Goal: Information Seeking & Learning: Learn about a topic

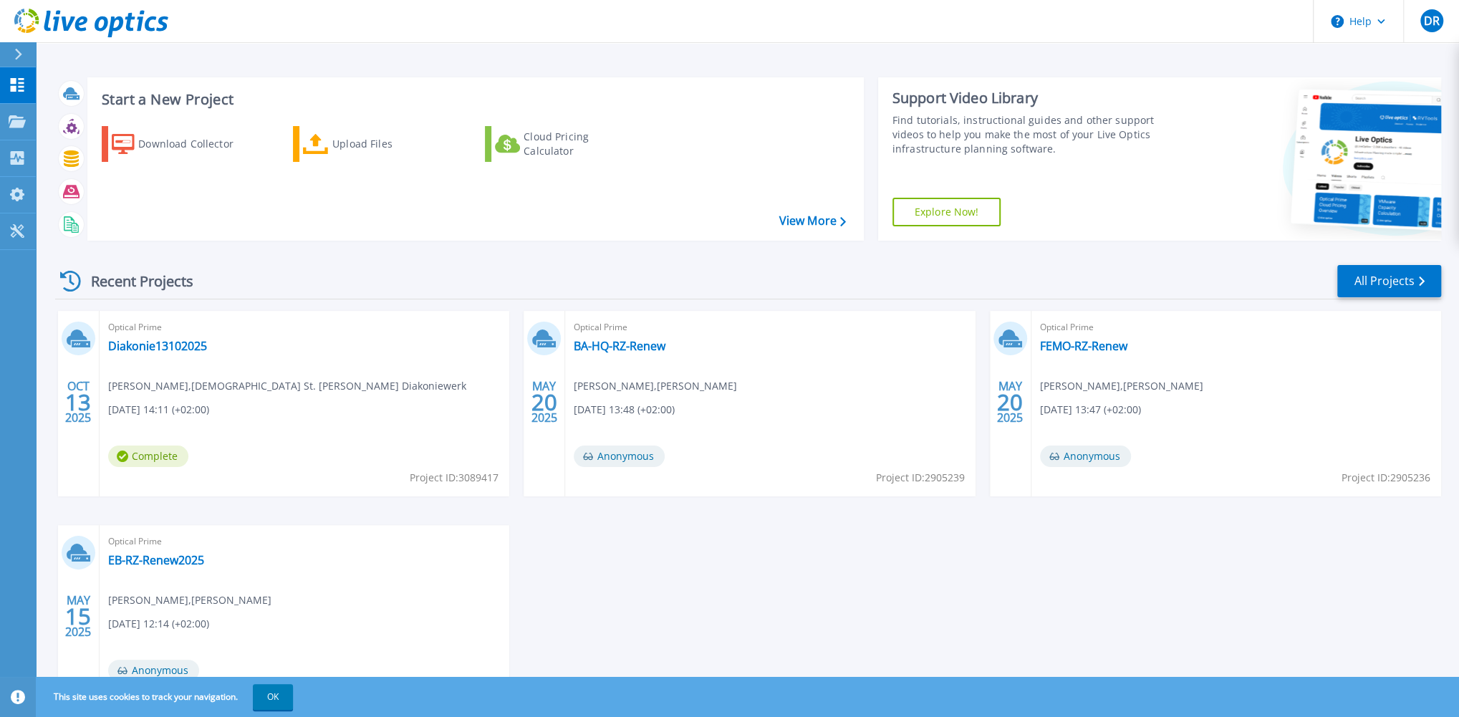
scroll to position [76, 0]
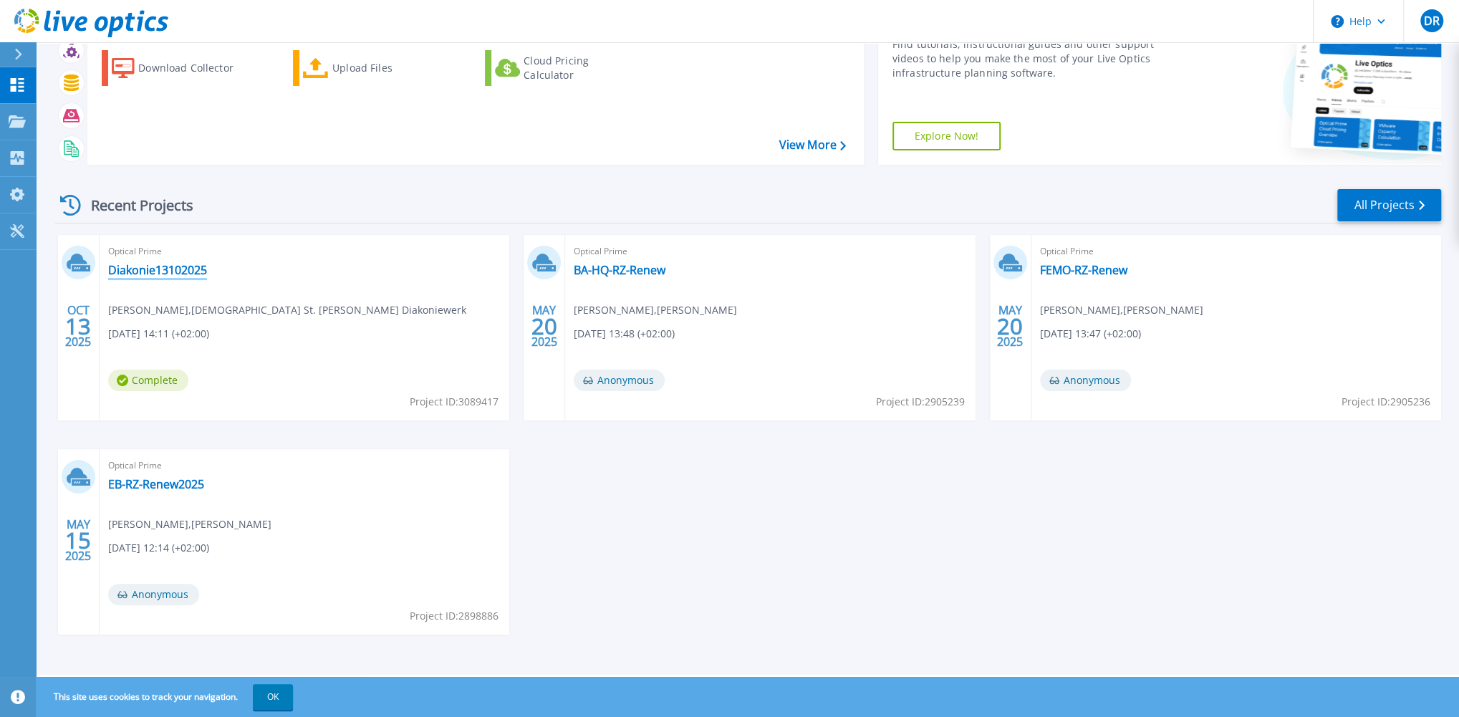
click at [129, 268] on link "Diakonie13102025" at bounding box center [157, 270] width 99 height 14
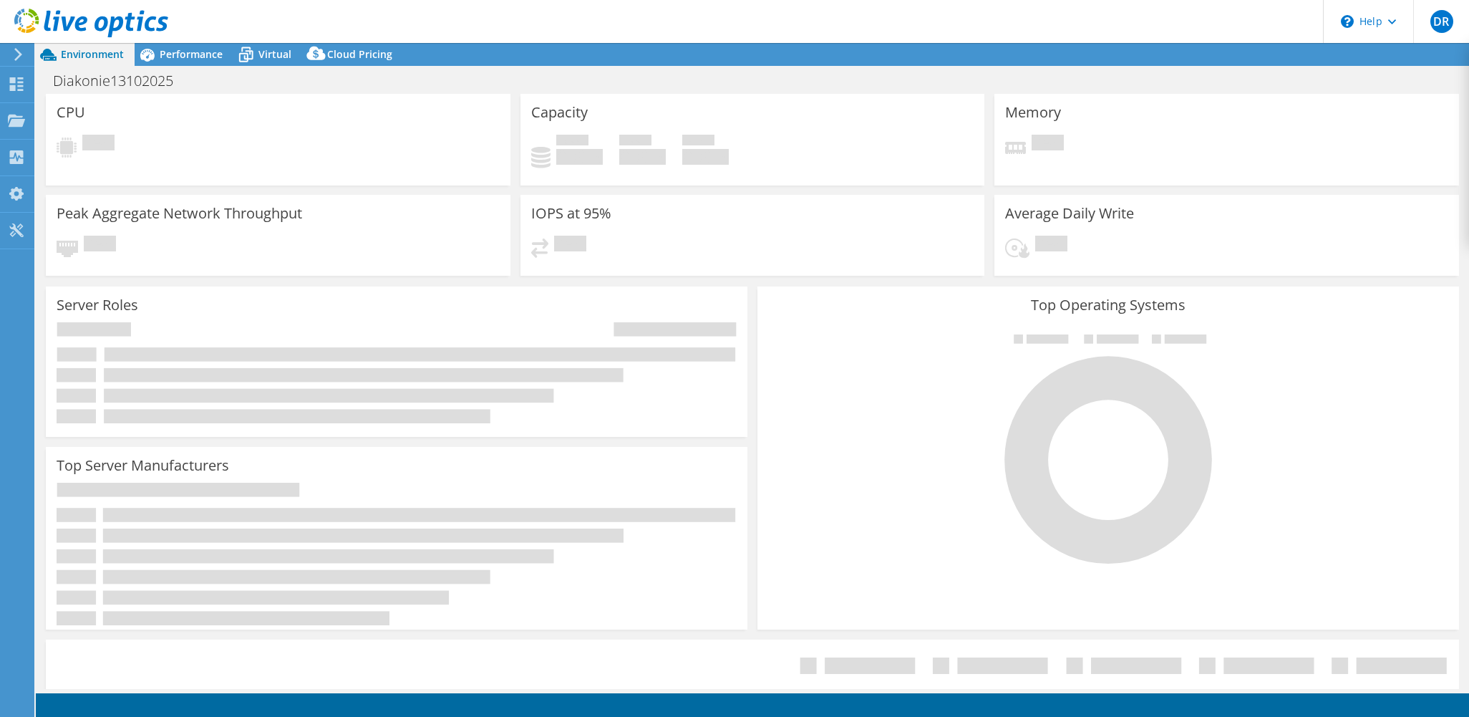
select select "USD"
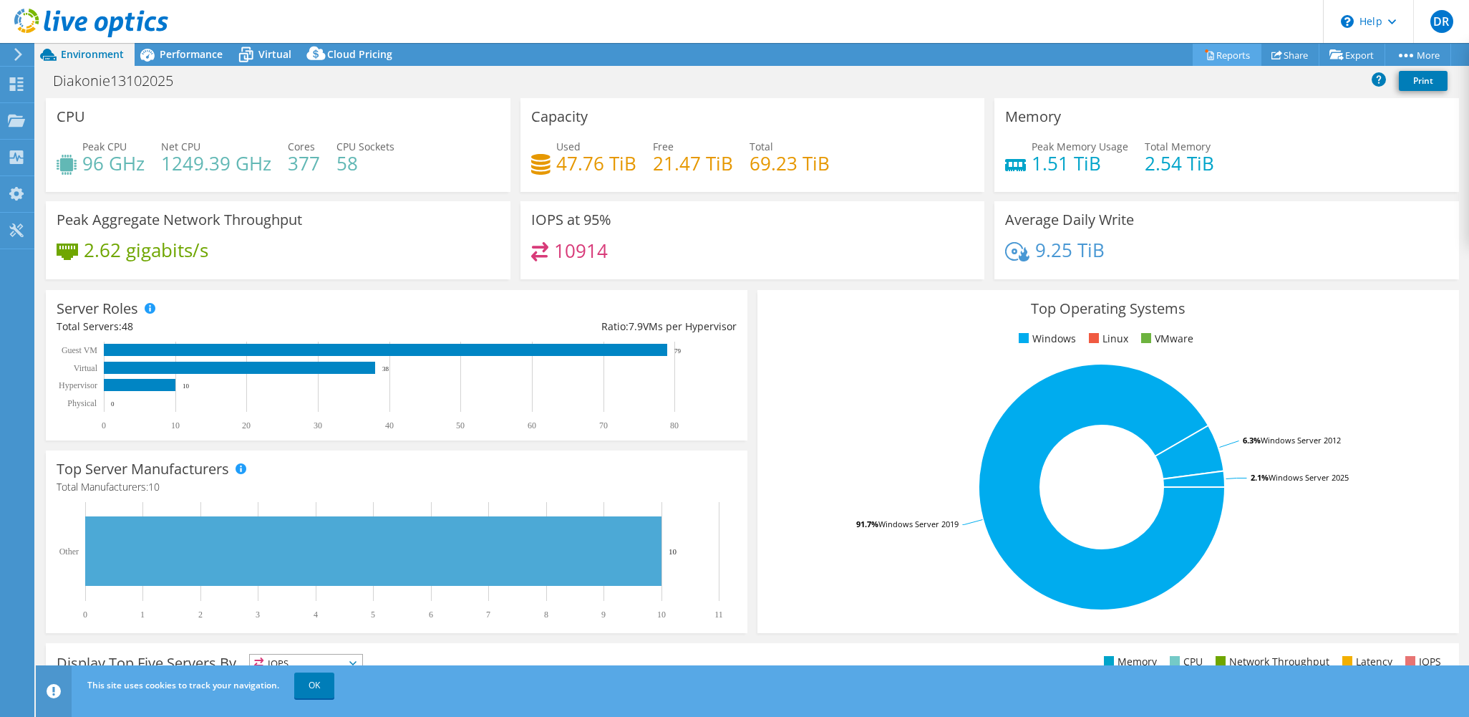
click at [1227, 53] on link "Reports" at bounding box center [1227, 55] width 69 height 22
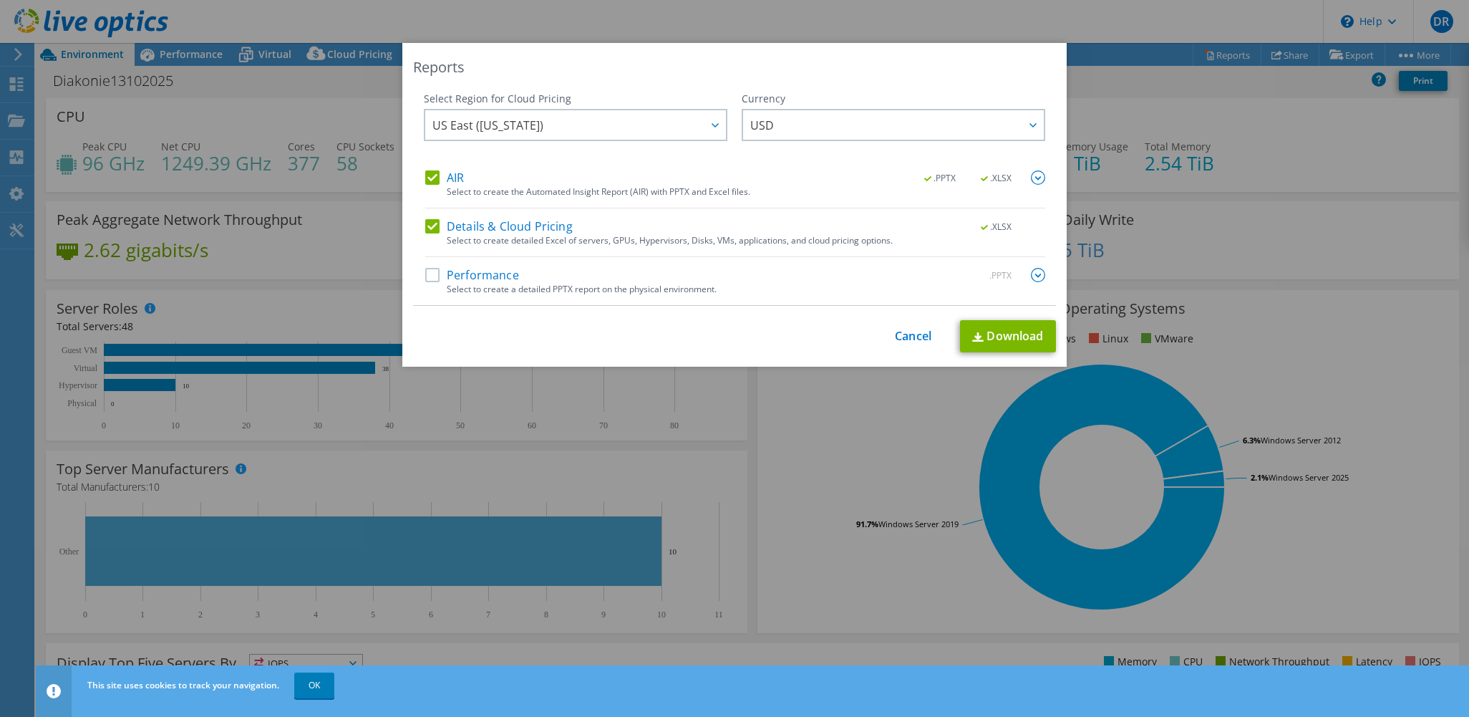
click at [886, 336] on div "This process may take a while, please wait... Cancel Download" at bounding box center [734, 336] width 643 height 32
click at [918, 332] on link "Cancel" at bounding box center [913, 336] width 37 height 14
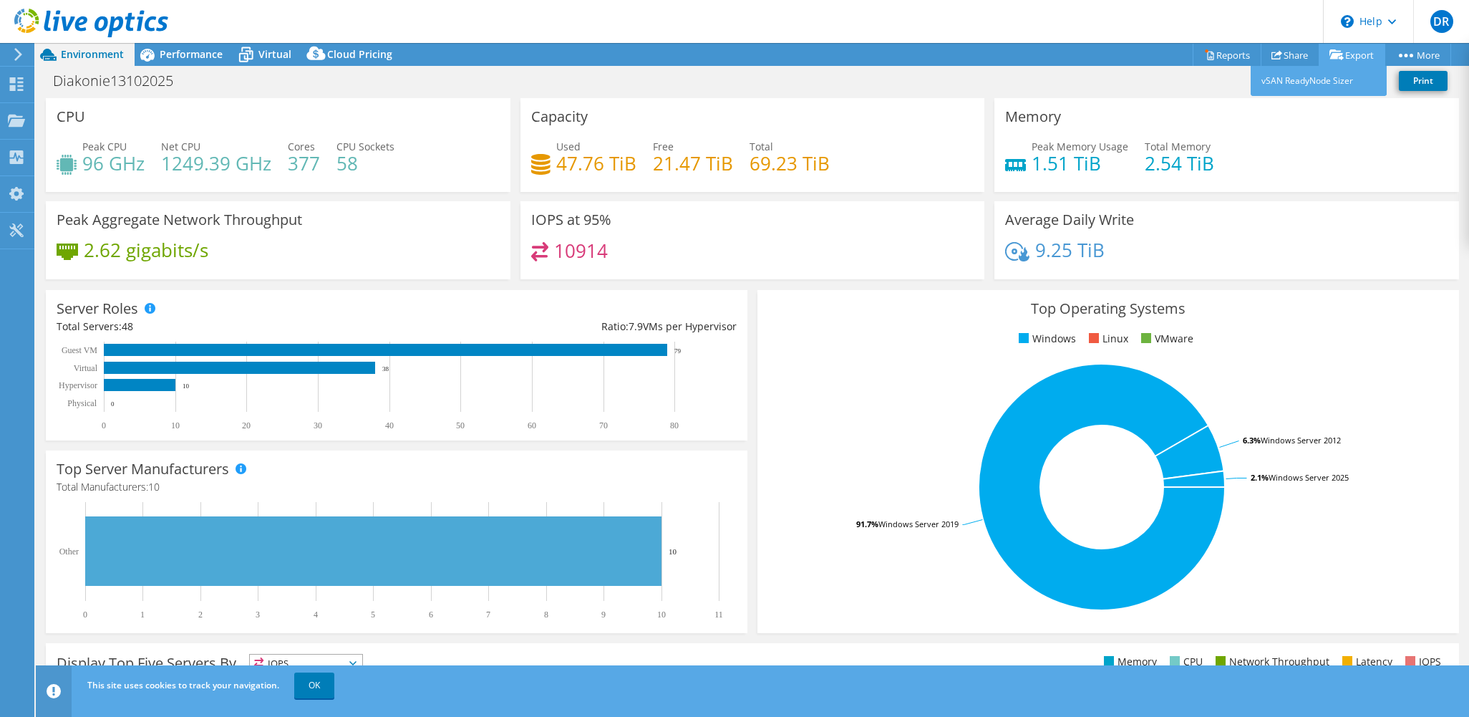
click at [1330, 53] on icon at bounding box center [1337, 54] width 14 height 11
click at [1345, 54] on link "Export" at bounding box center [1352, 55] width 67 height 22
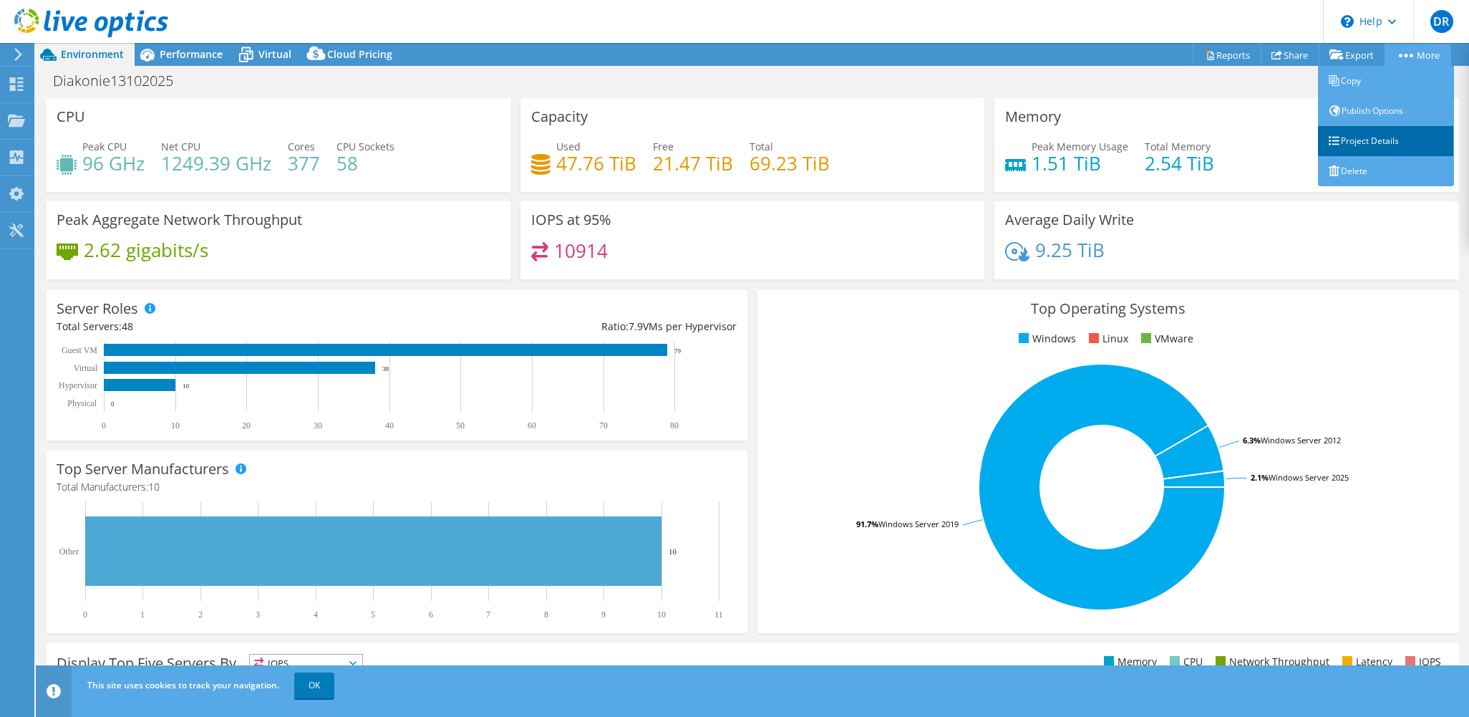
click at [1372, 141] on link "Project Details" at bounding box center [1386, 141] width 136 height 30
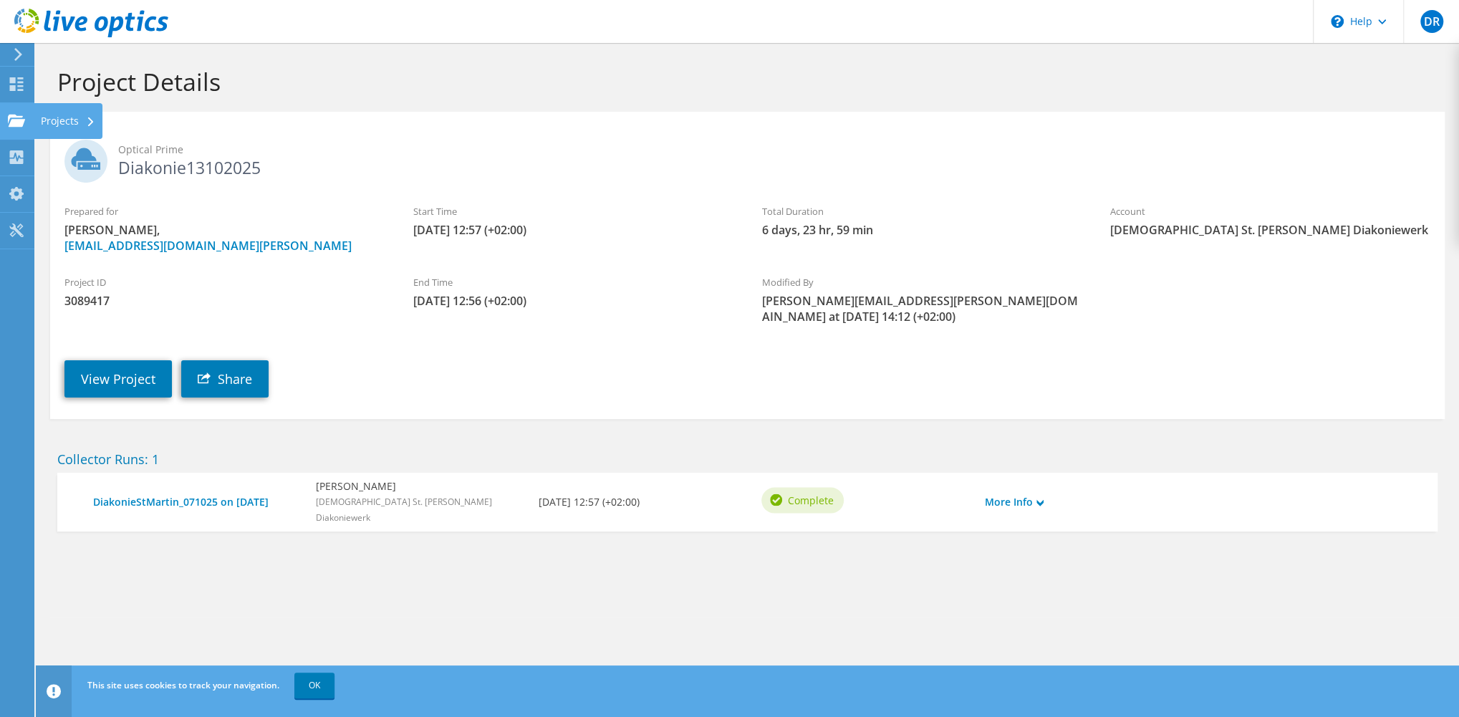
click at [18, 116] on use at bounding box center [16, 120] width 17 height 12
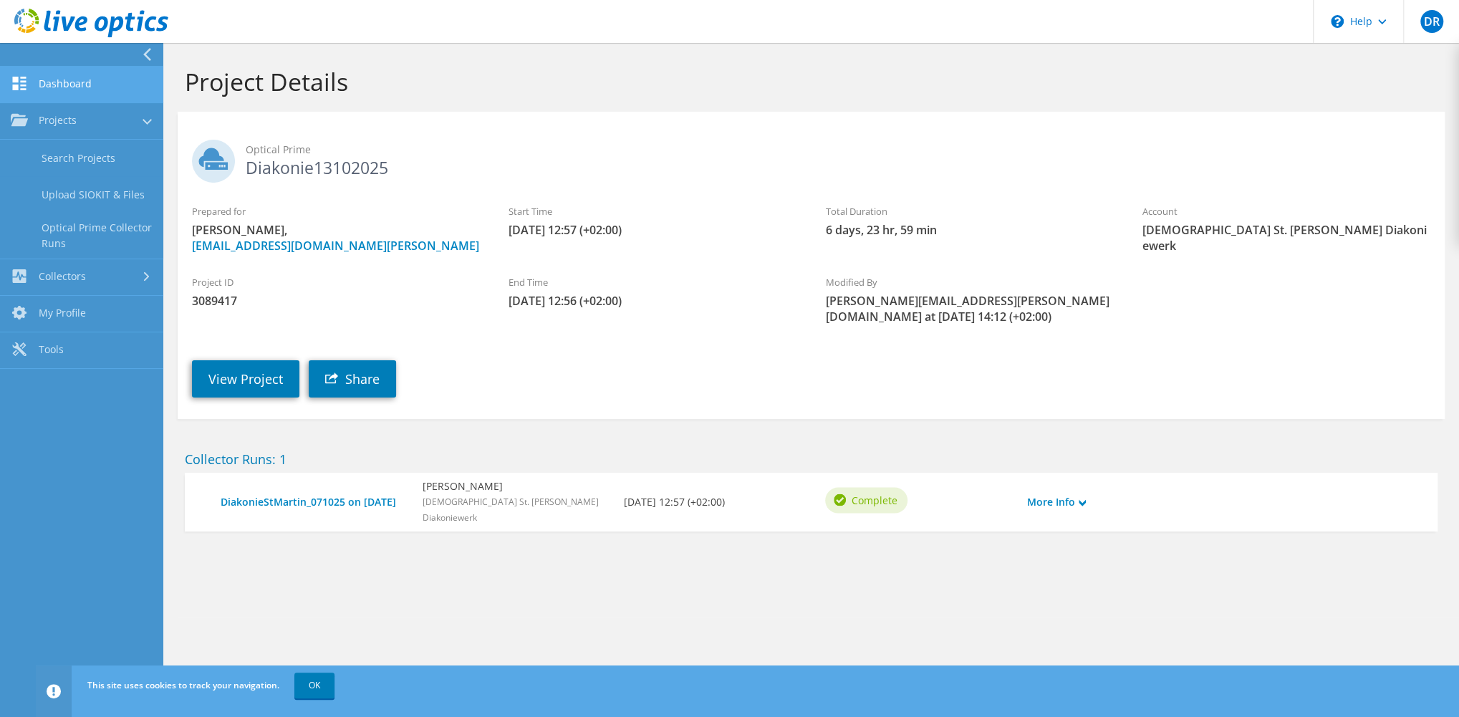
click at [68, 87] on link "Dashboard" at bounding box center [81, 85] width 163 height 37
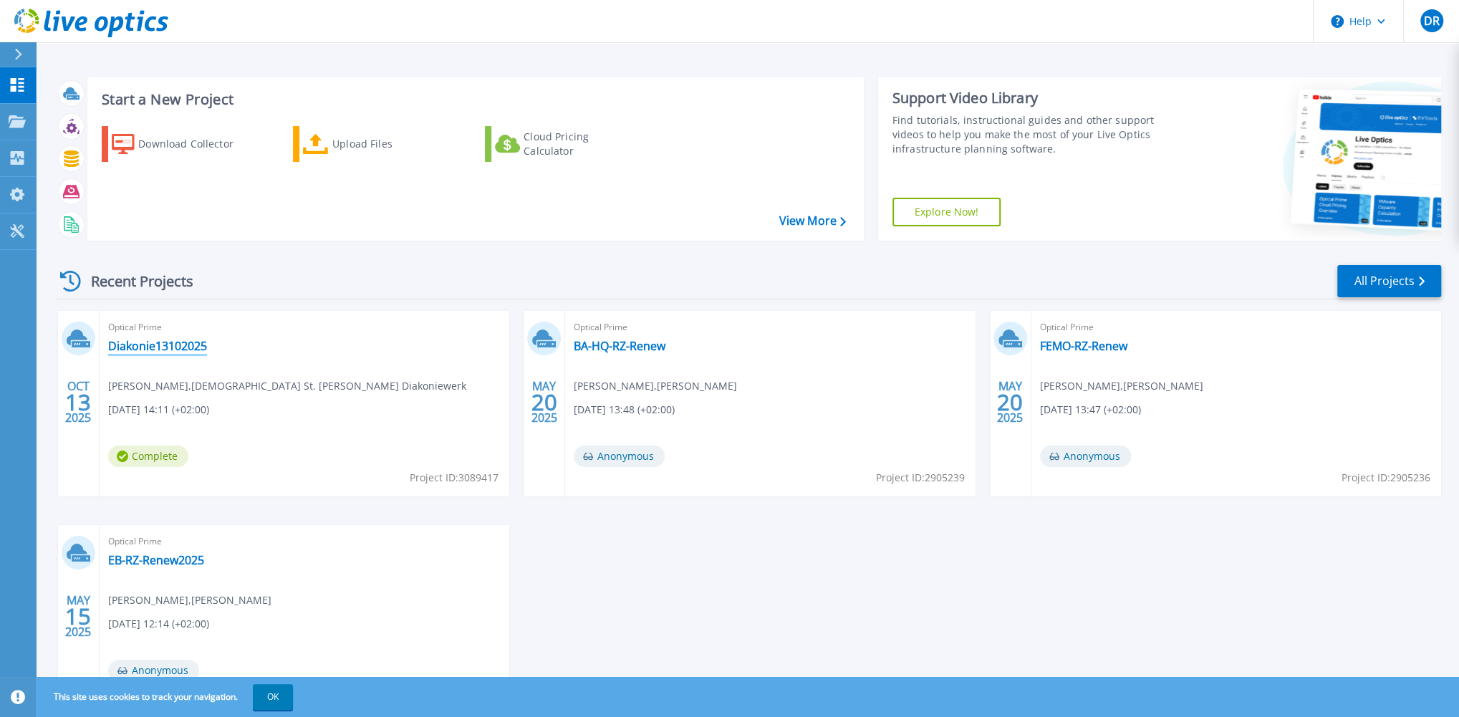
drag, startPoint x: 162, startPoint y: 349, endPoint x: 179, endPoint y: 352, distance: 17.6
click at [162, 349] on link "Diakonie13102025" at bounding box center [157, 346] width 99 height 14
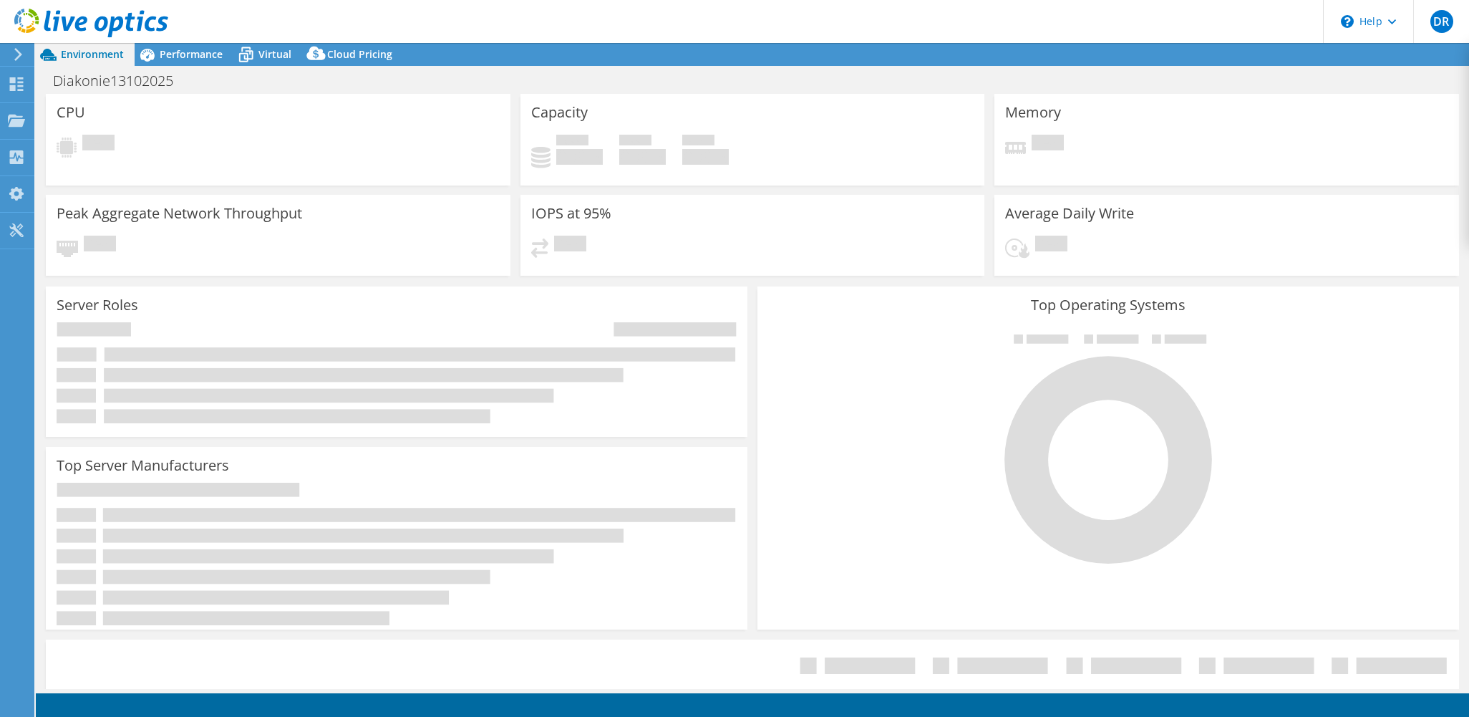
select select "USD"
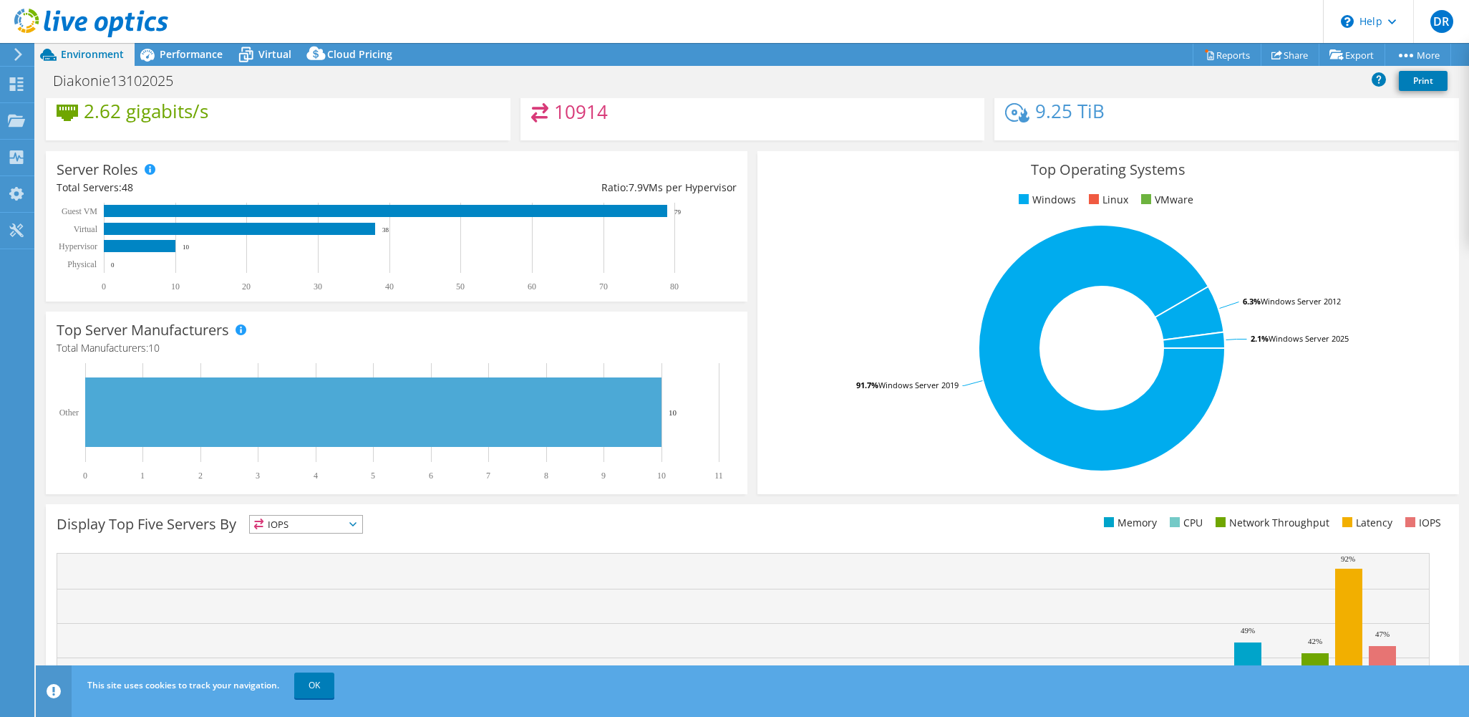
scroll to position [143, 0]
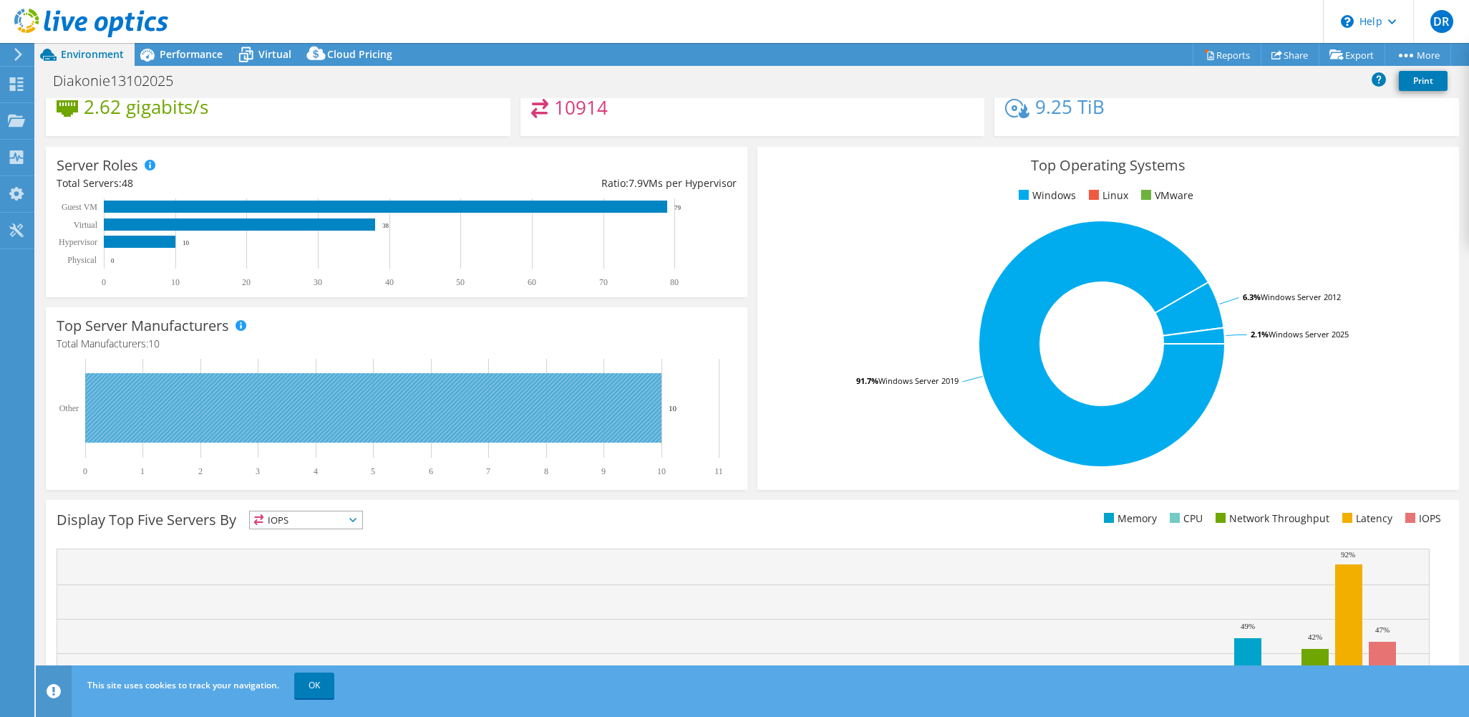
drag, startPoint x: 233, startPoint y: 408, endPoint x: 218, endPoint y: 409, distance: 15.8
click at [233, 408] on rect at bounding box center [373, 407] width 576 height 69
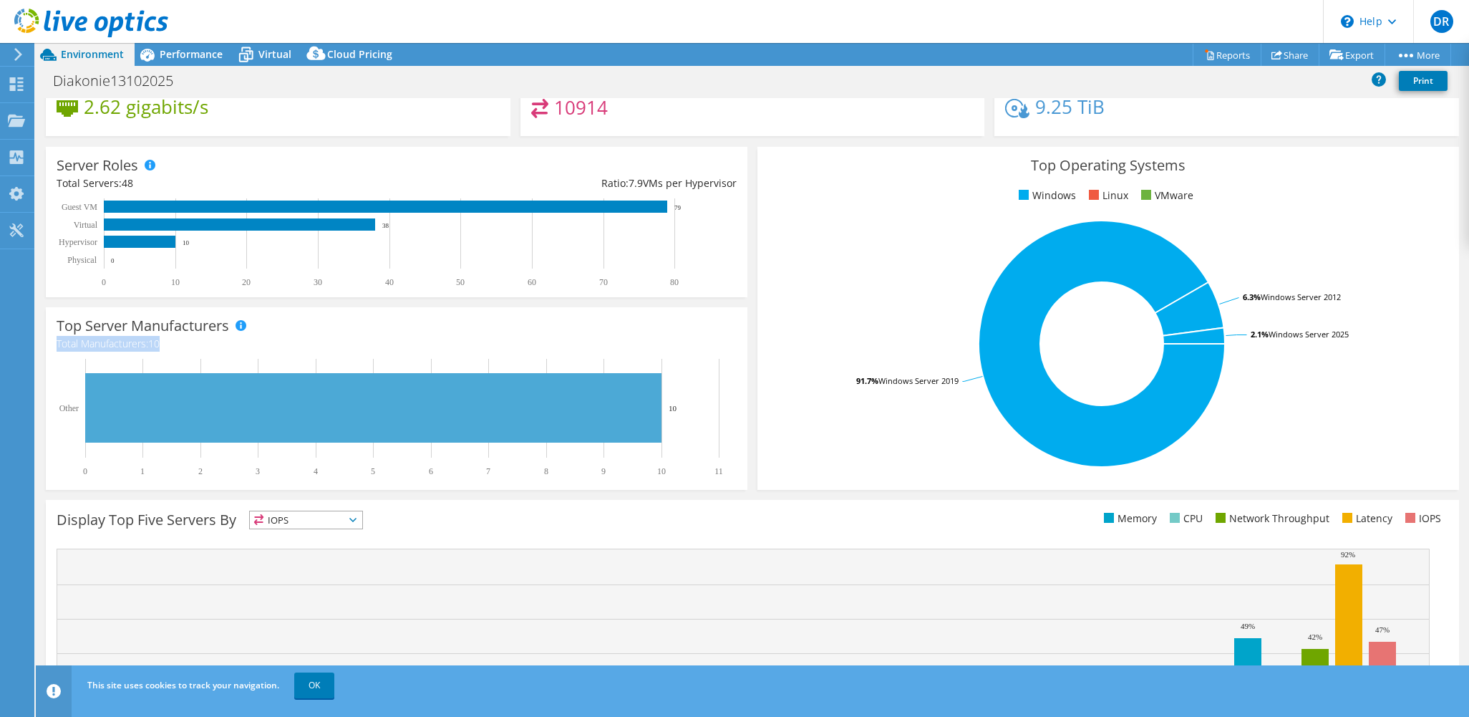
drag, startPoint x: 52, startPoint y: 346, endPoint x: 170, endPoint y: 345, distance: 117.4
click at [170, 345] on div "Top Server Manufacturers Manufacturers are shown for physical servers and hyper…" at bounding box center [397, 398] width 702 height 183
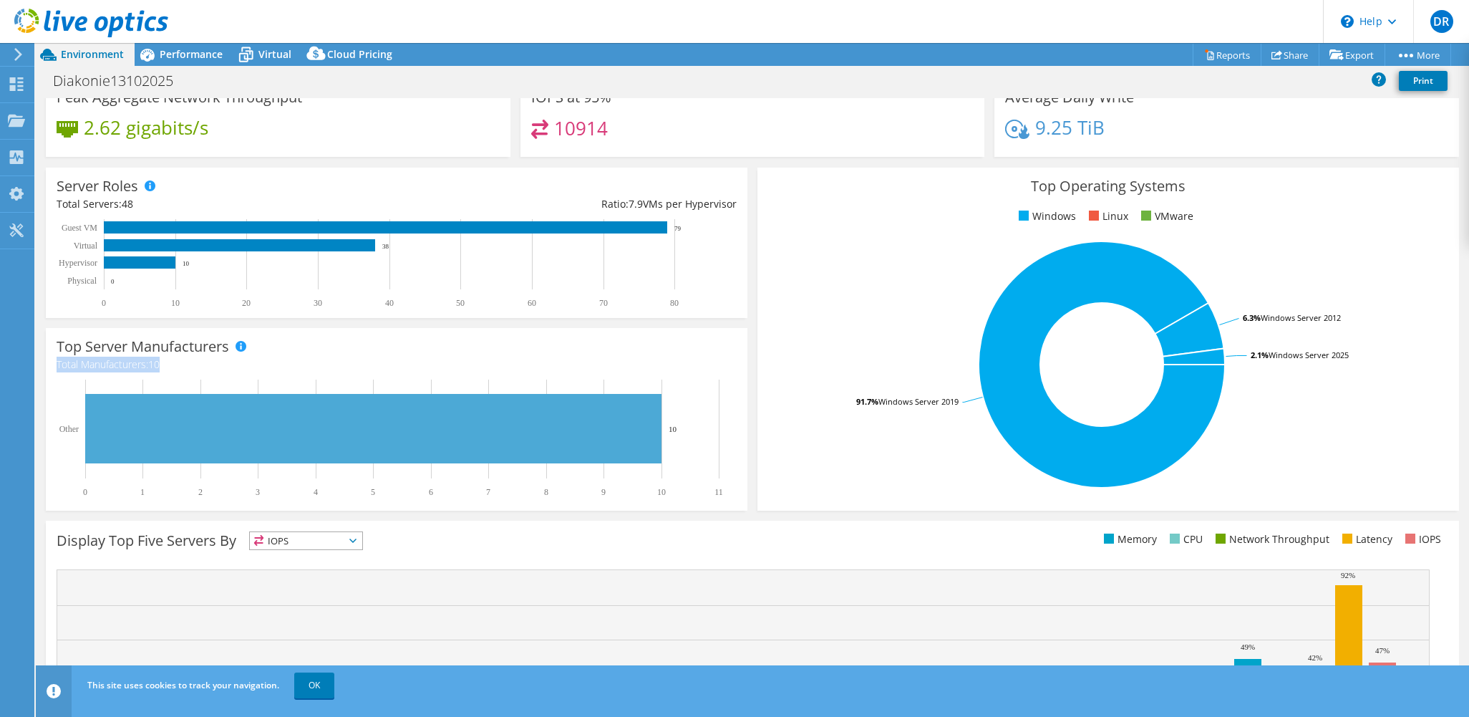
scroll to position [95, 0]
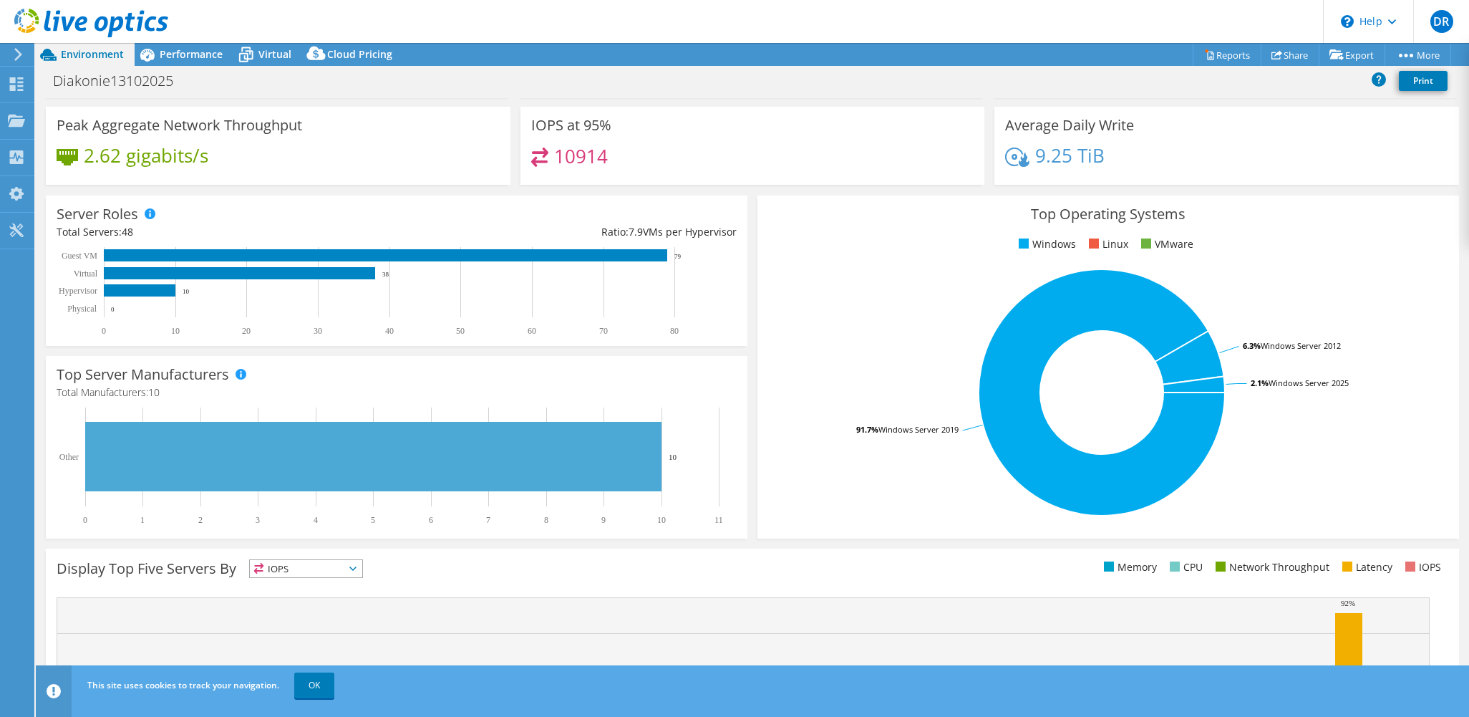
drag, startPoint x: 54, startPoint y: 291, endPoint x: 97, endPoint y: 291, distance: 43.7
click at [97, 291] on div "Server Roles Physical Servers represent bare metal servers that were targets of…" at bounding box center [397, 270] width 702 height 150
click at [159, 289] on rect at bounding box center [140, 290] width 72 height 12
drag, startPoint x: 621, startPoint y: 228, endPoint x: 642, endPoint y: 228, distance: 20.8
click at [642, 228] on div "Ratio: 7.9 VMs per Hypervisor" at bounding box center [567, 232] width 340 height 16
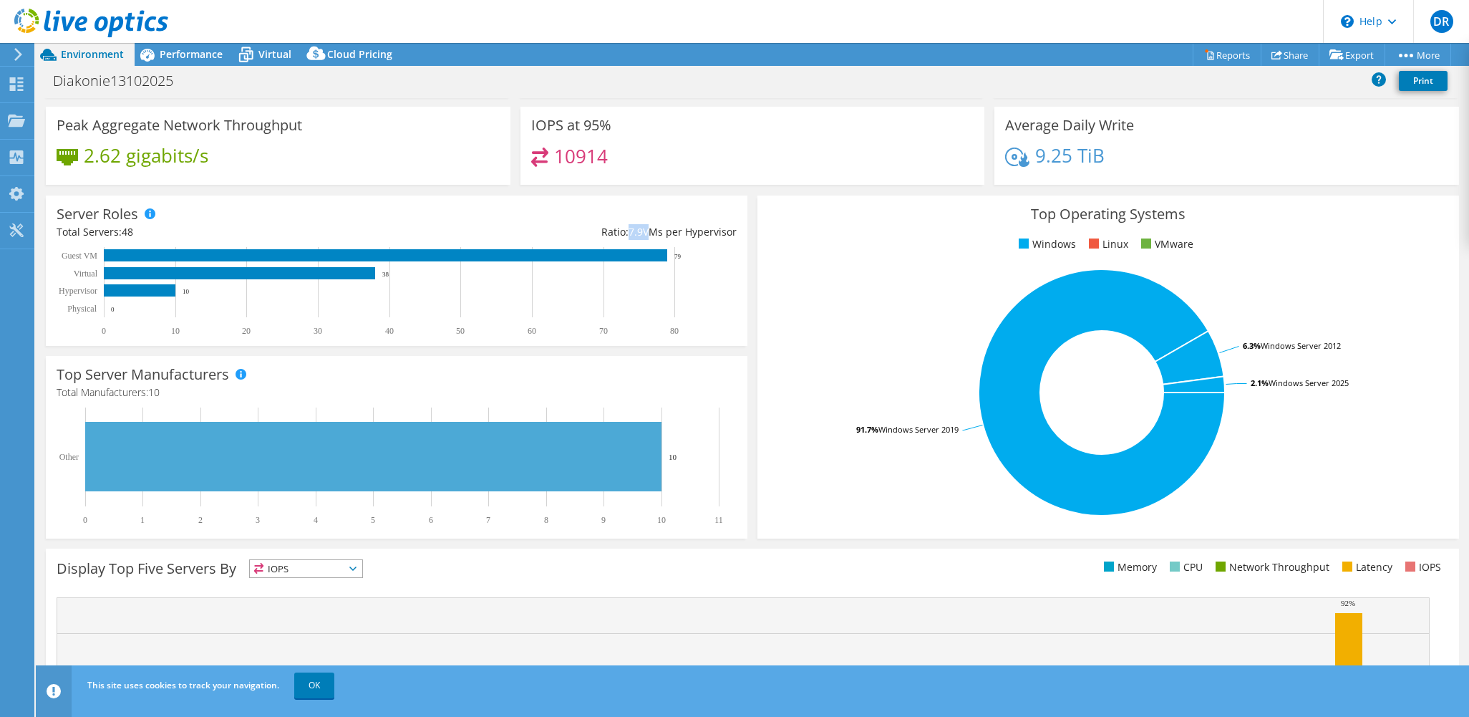
drag, startPoint x: 642, startPoint y: 228, endPoint x: 690, endPoint y: 256, distance: 55.5
click at [690, 256] on icon "0 10 20 30 40 50 60 70 80 Physical Hypervisor Virtual Guest VM 0 10 38 79" at bounding box center [390, 292] width 667 height 90
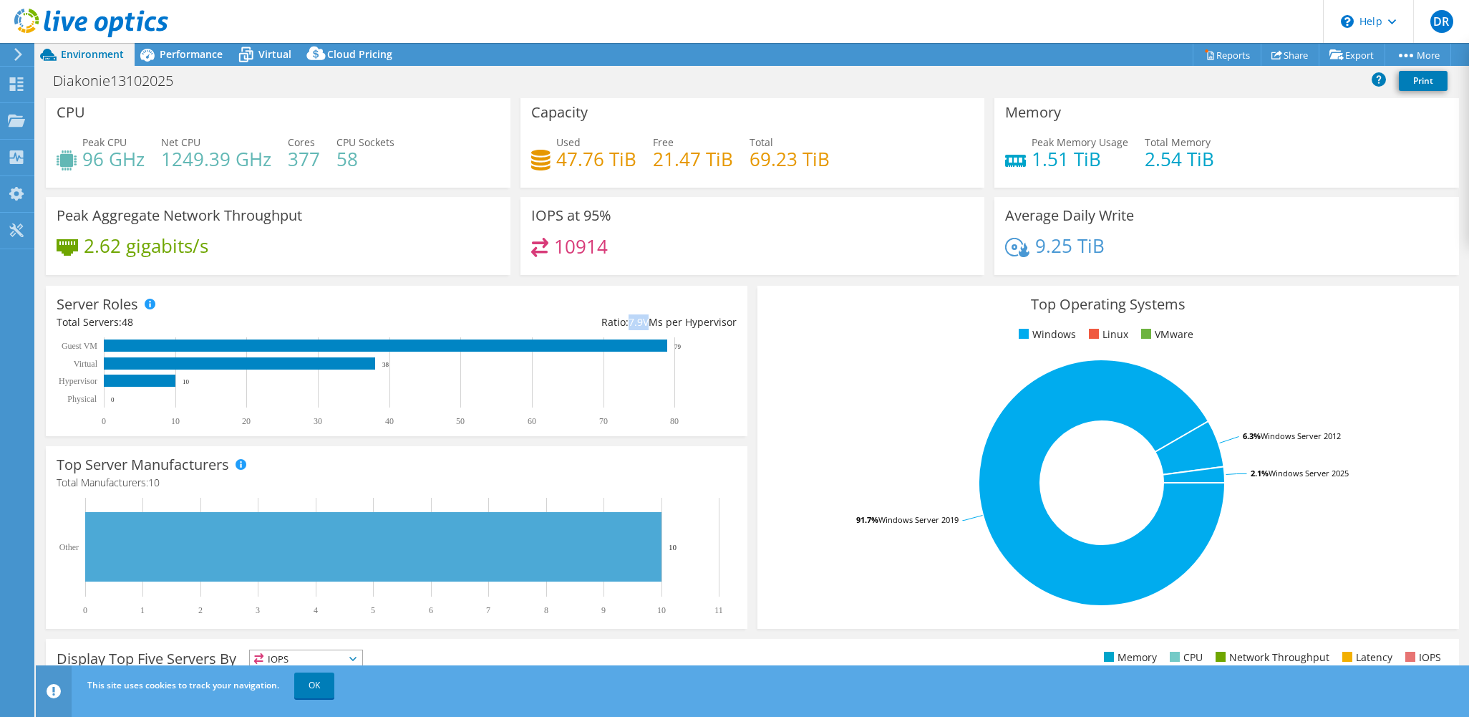
scroll to position [0, 0]
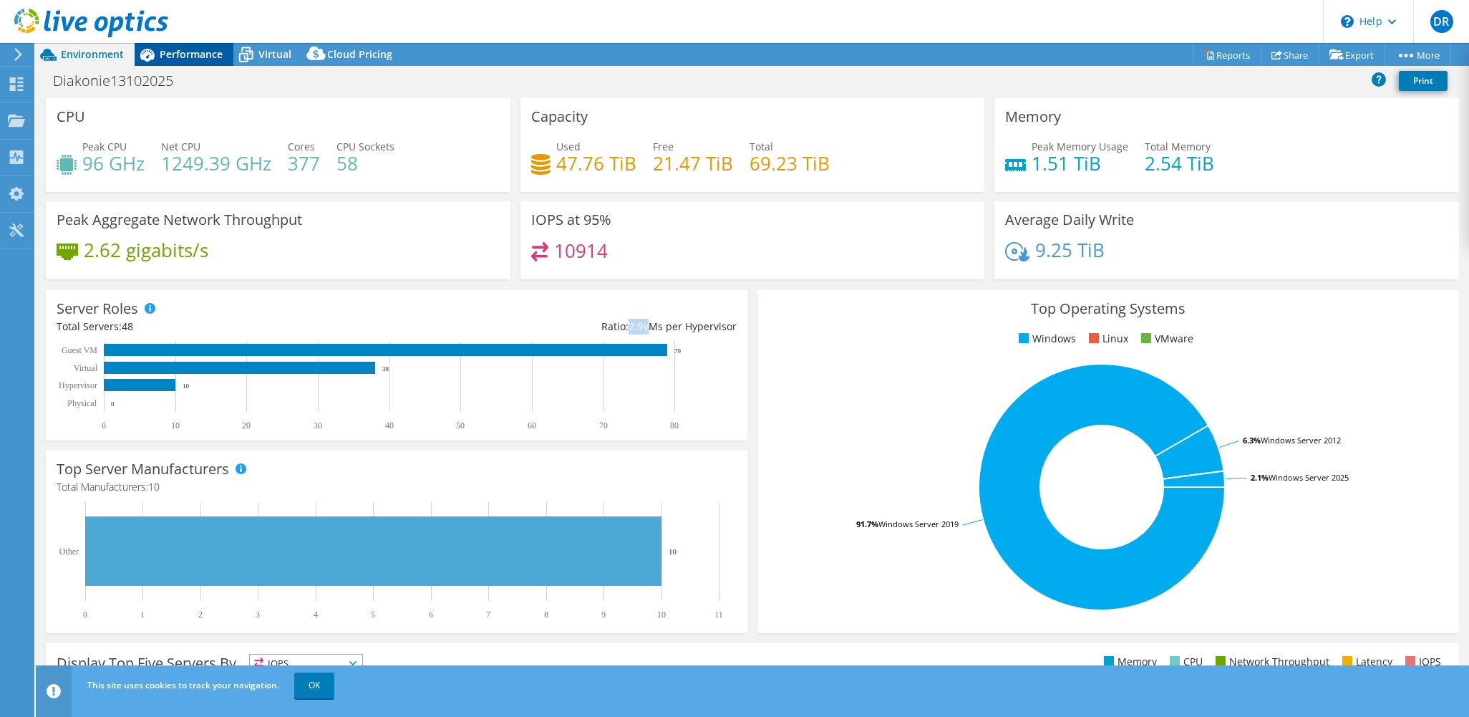
click at [189, 55] on span "Performance" at bounding box center [191, 54] width 63 height 14
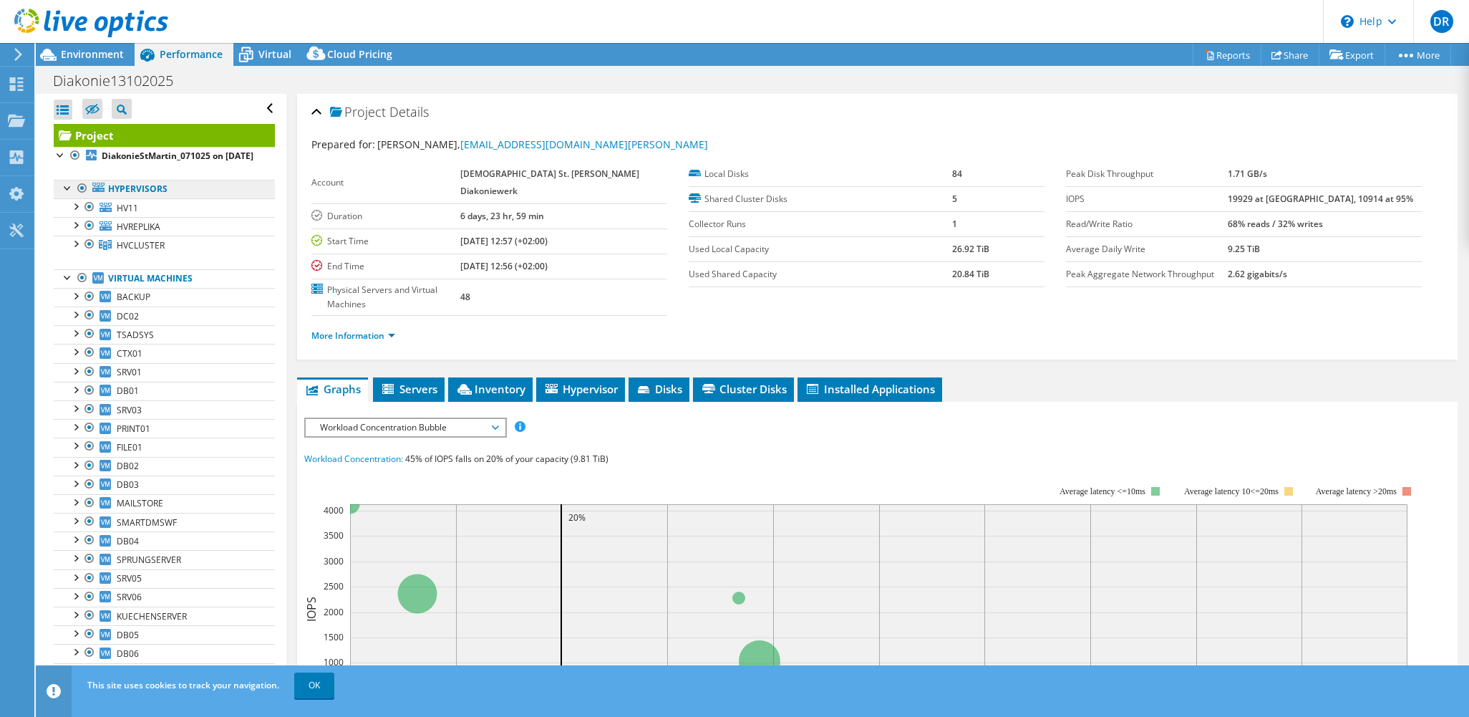
click at [155, 198] on link "Hypervisors" at bounding box center [164, 189] width 221 height 19
click at [498, 419] on span "Workload Concentration Bubble" at bounding box center [405, 427] width 198 height 17
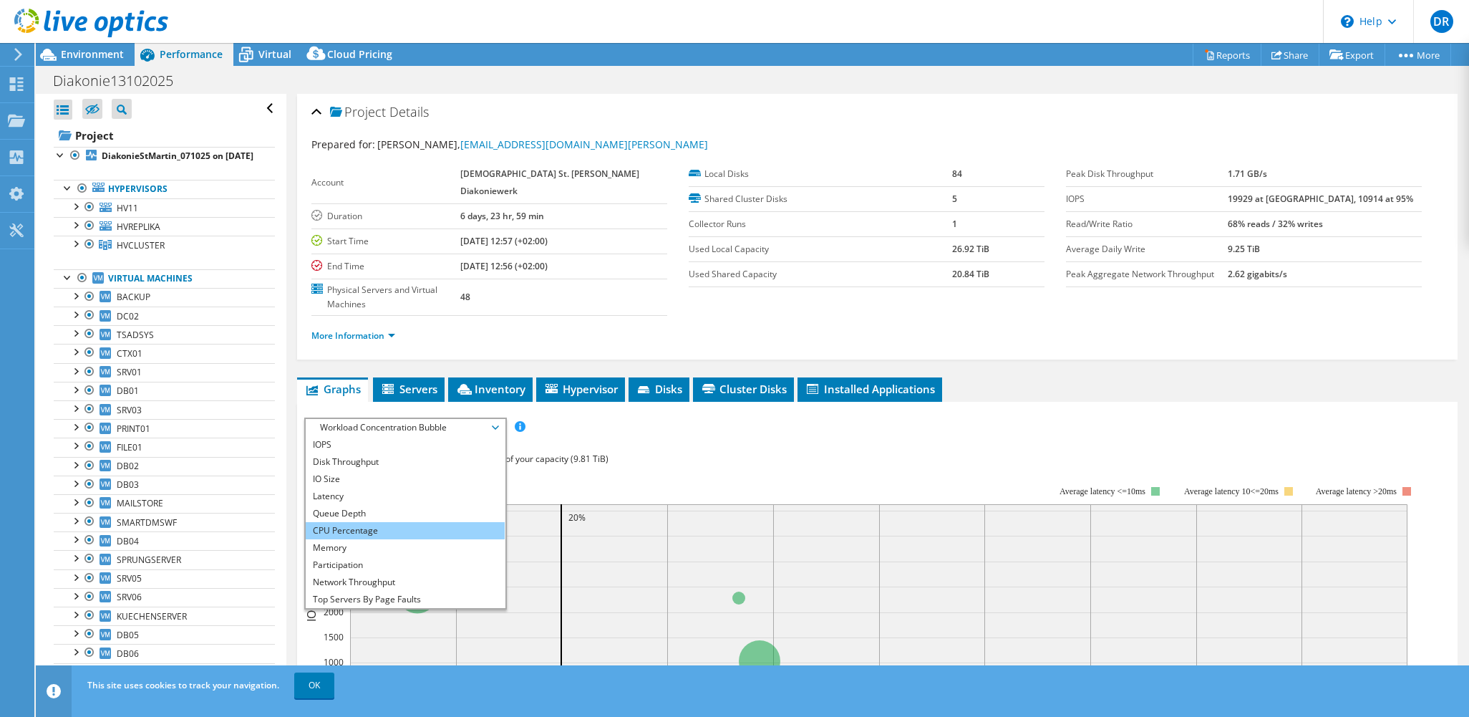
click at [390, 522] on li "CPU Percentage" at bounding box center [405, 530] width 198 height 17
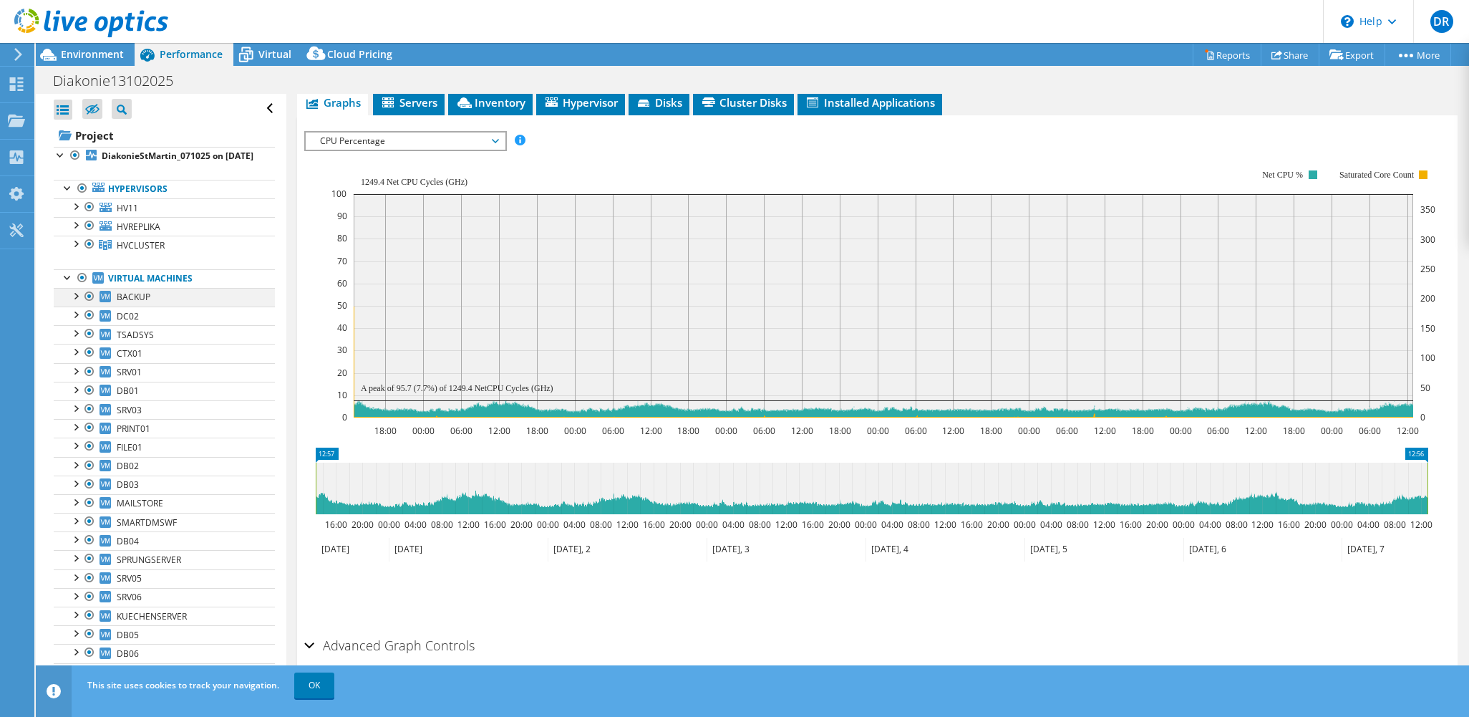
click at [77, 302] on div at bounding box center [75, 295] width 14 height 14
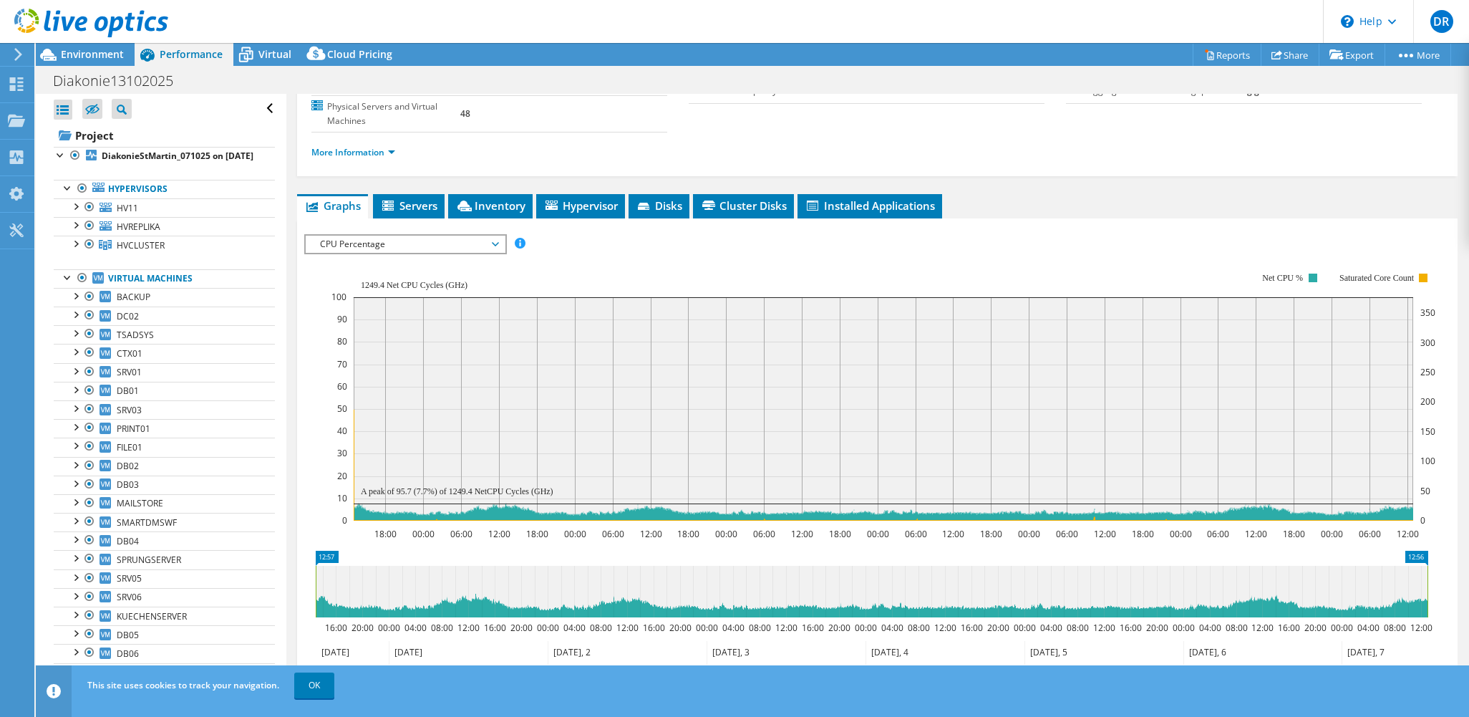
scroll to position [143, 0]
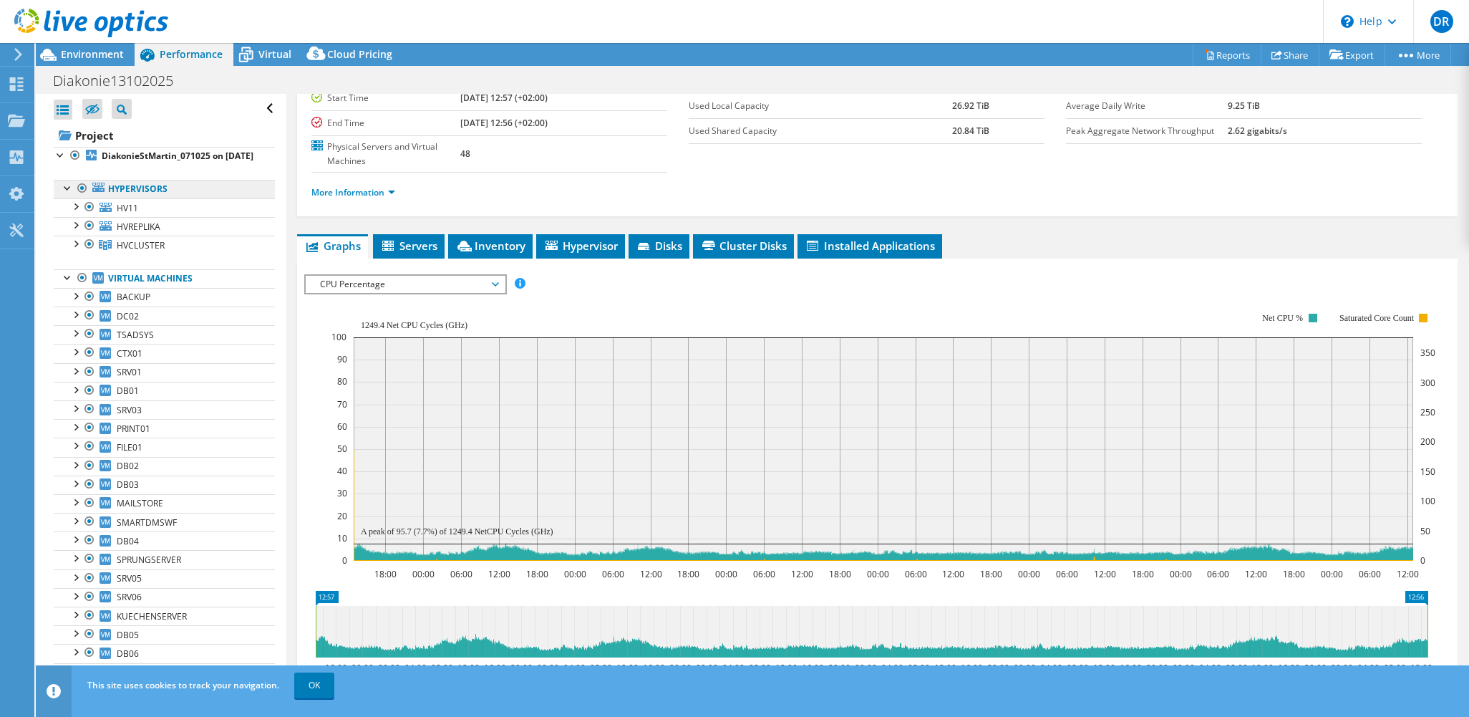
click at [137, 198] on link "Hypervisors" at bounding box center [164, 189] width 221 height 19
click at [405, 238] on span "Servers" at bounding box center [408, 245] width 57 height 14
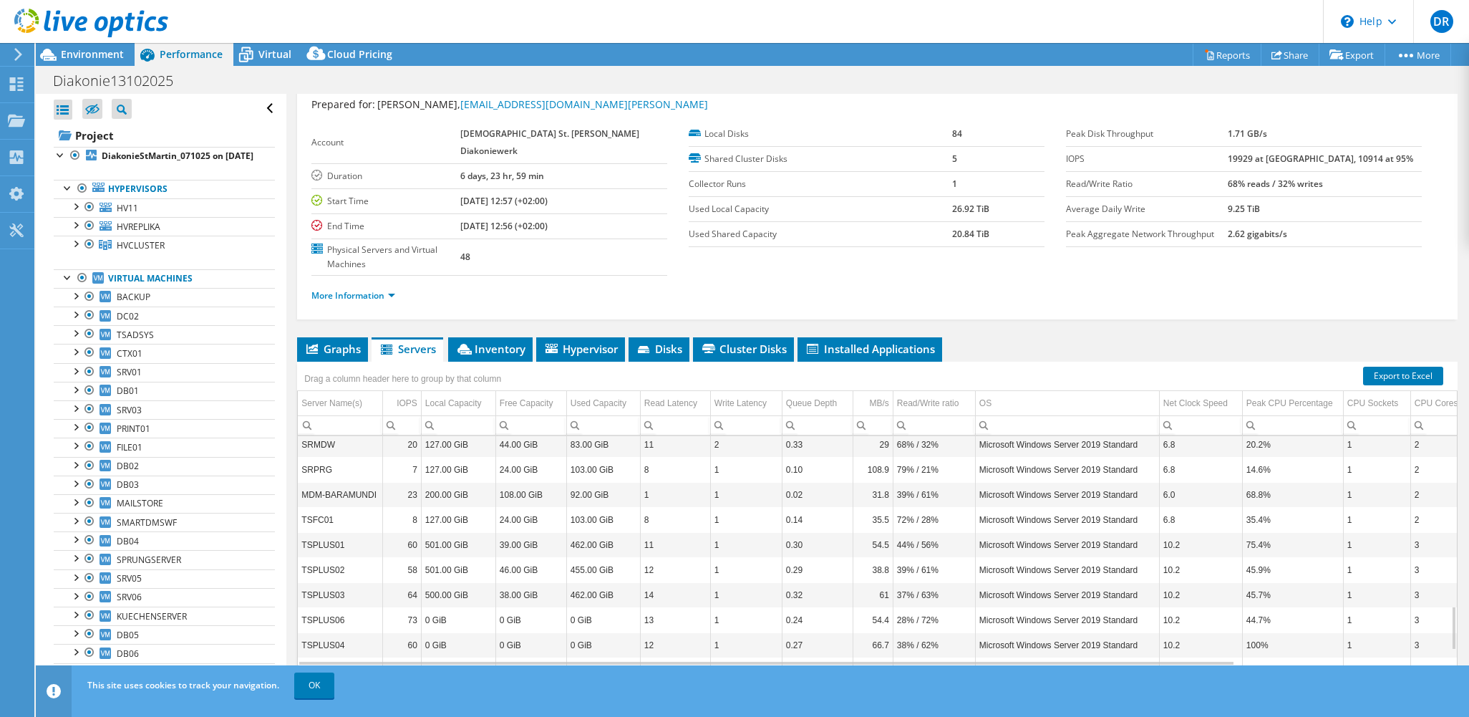
scroll to position [967, 0]
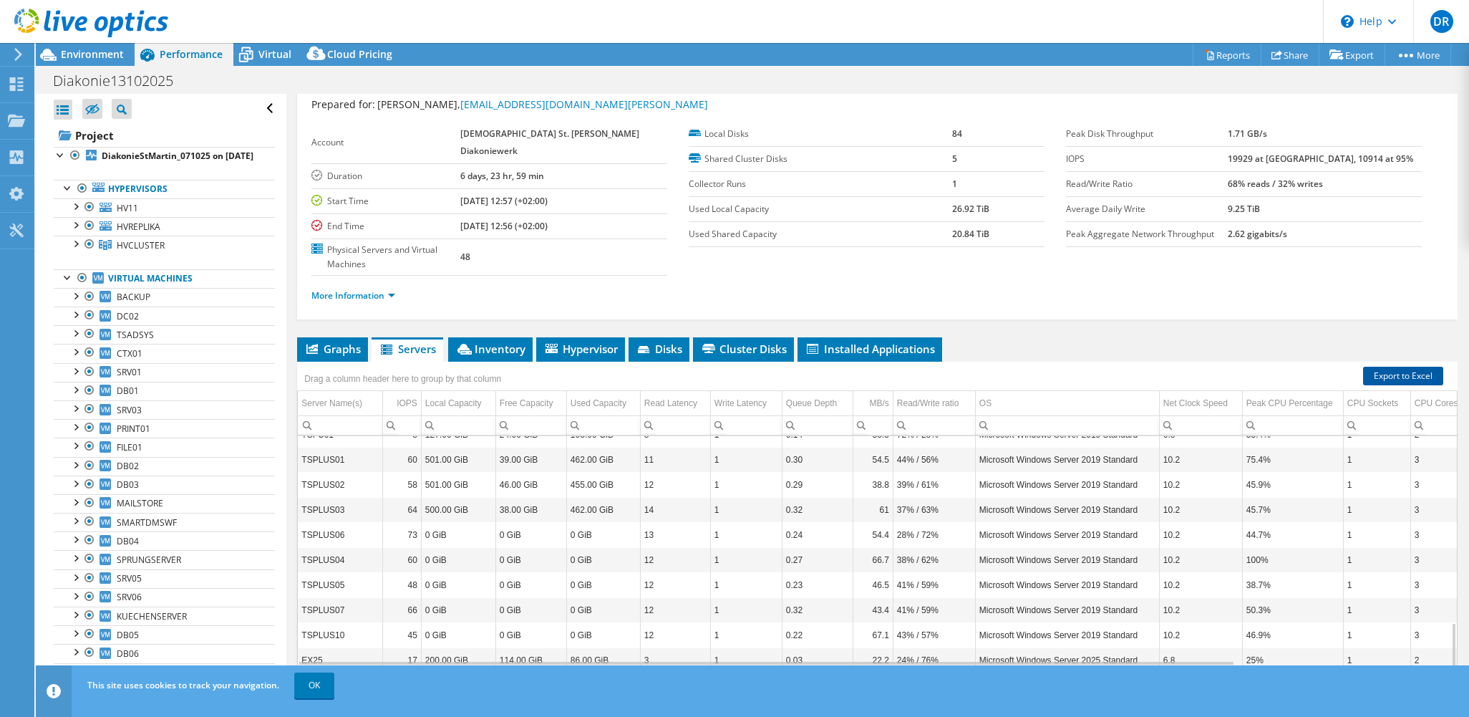
click at [1384, 367] on link "Export to Excel" at bounding box center [1403, 376] width 80 height 19
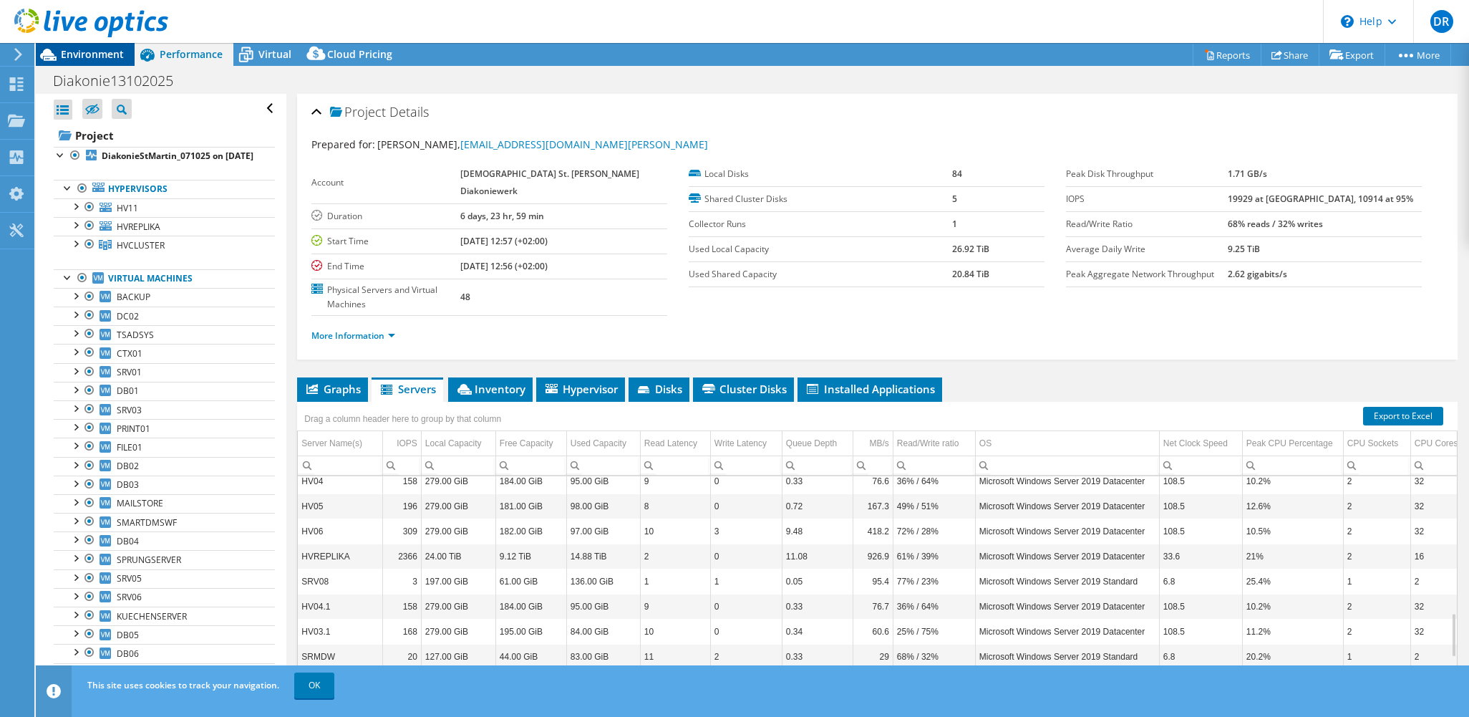
click at [80, 54] on span "Environment" at bounding box center [92, 54] width 63 height 14
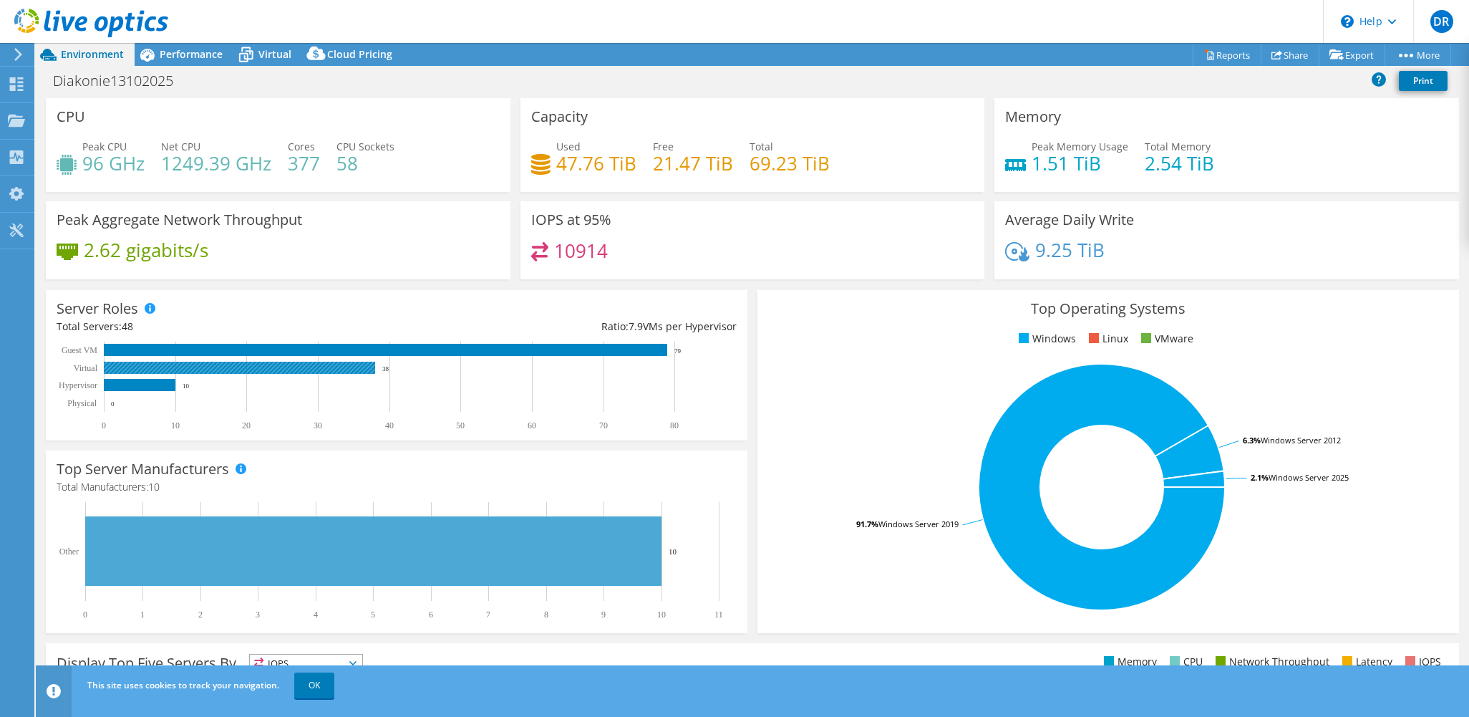
drag, startPoint x: 400, startPoint y: 369, endPoint x: 373, endPoint y: 369, distance: 27.2
click at [373, 369] on icon "0 10 20 30 40 50 60 70 80 Physical Hypervisor Virtual Guest VM 0 10 38 79" at bounding box center [390, 387] width 667 height 90
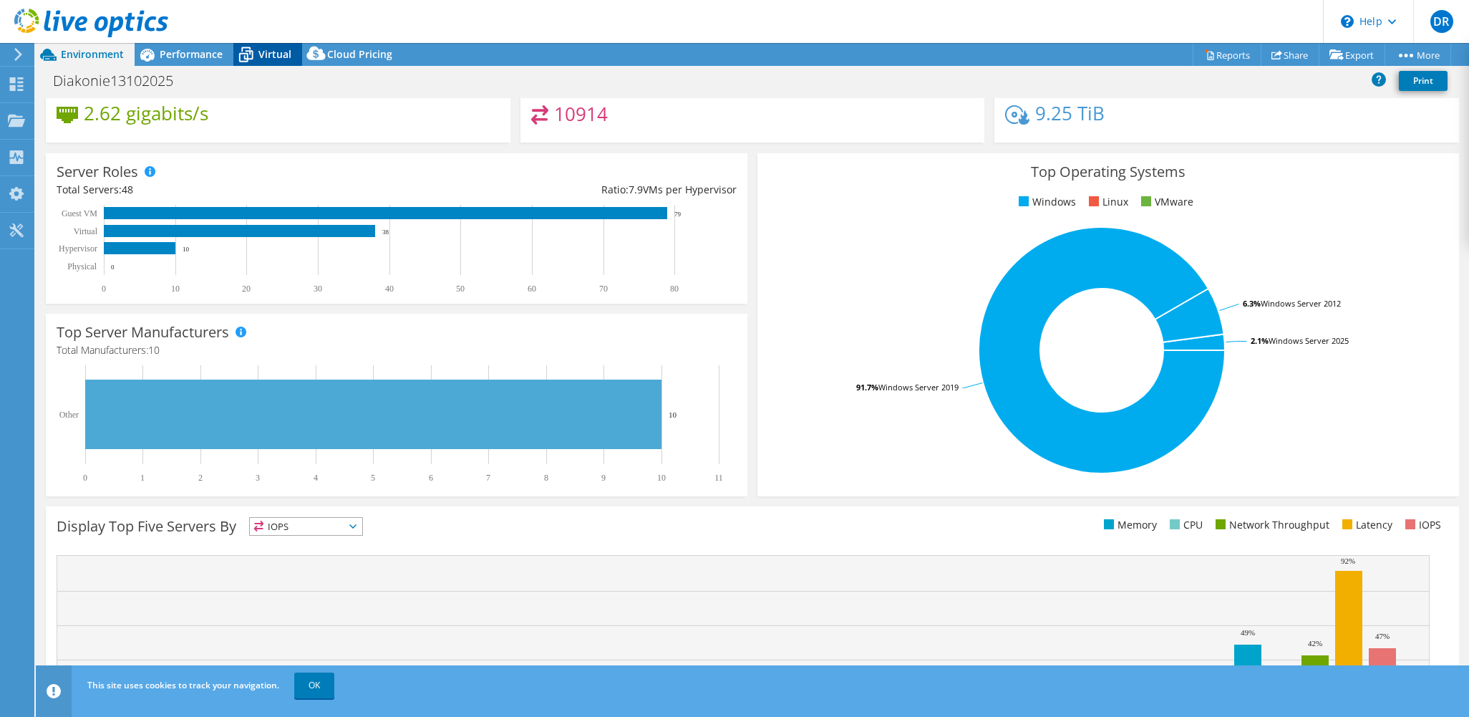
scroll to position [215, 0]
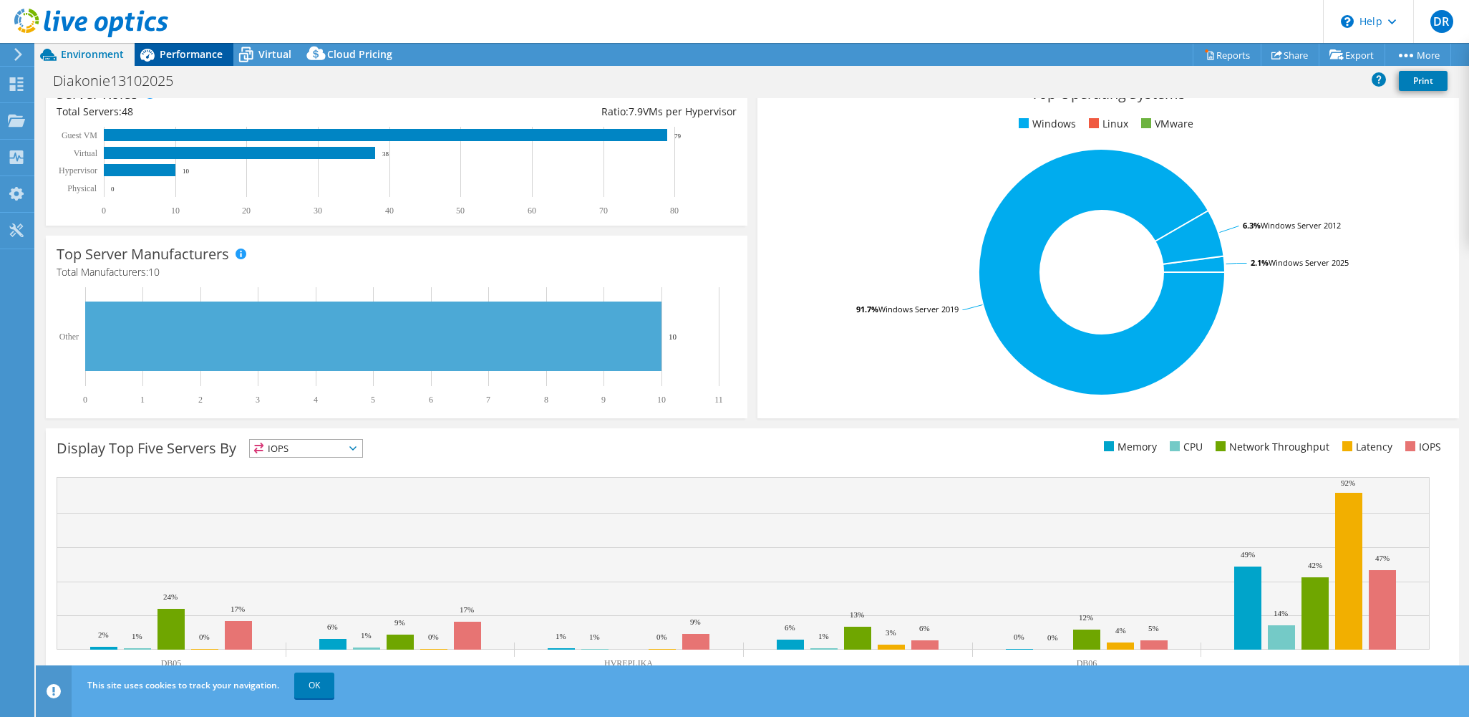
click at [198, 47] on div "Performance" at bounding box center [184, 54] width 99 height 23
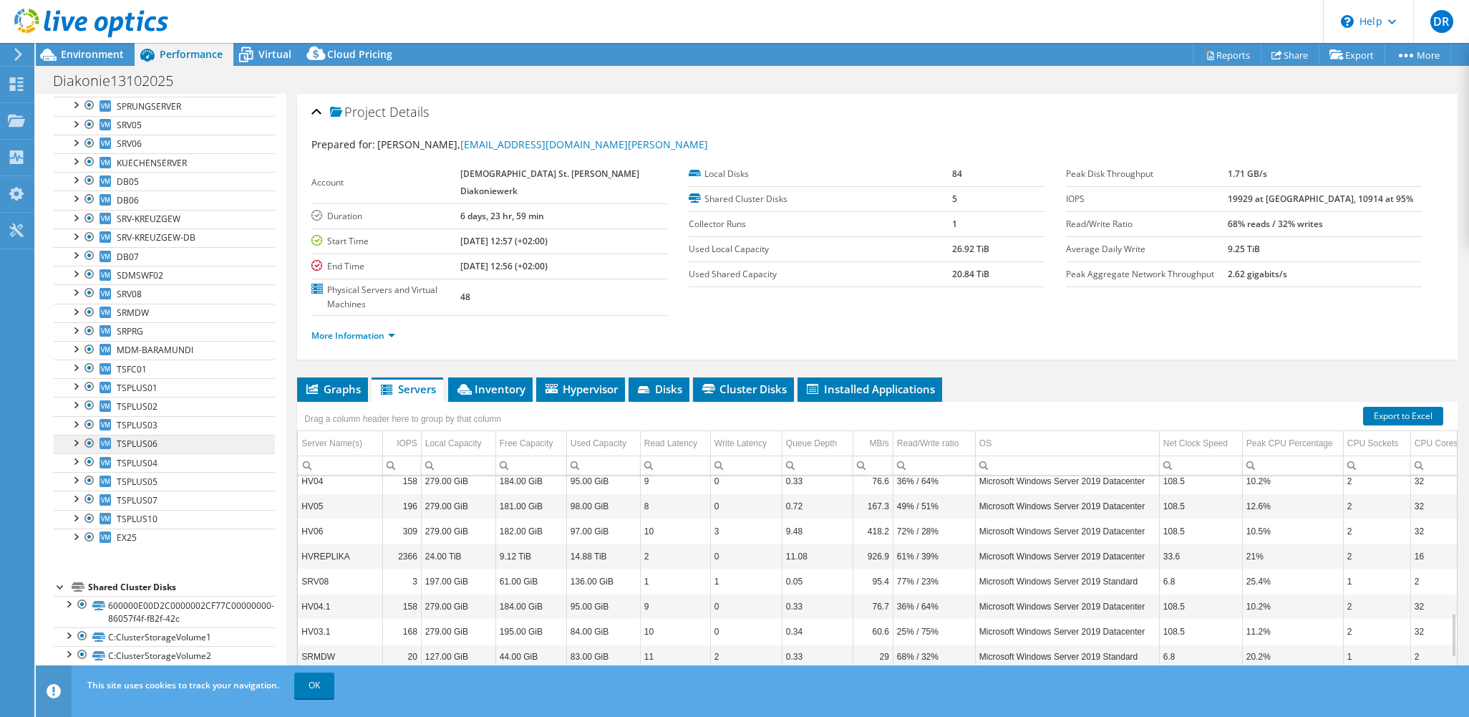
scroll to position [485, 0]
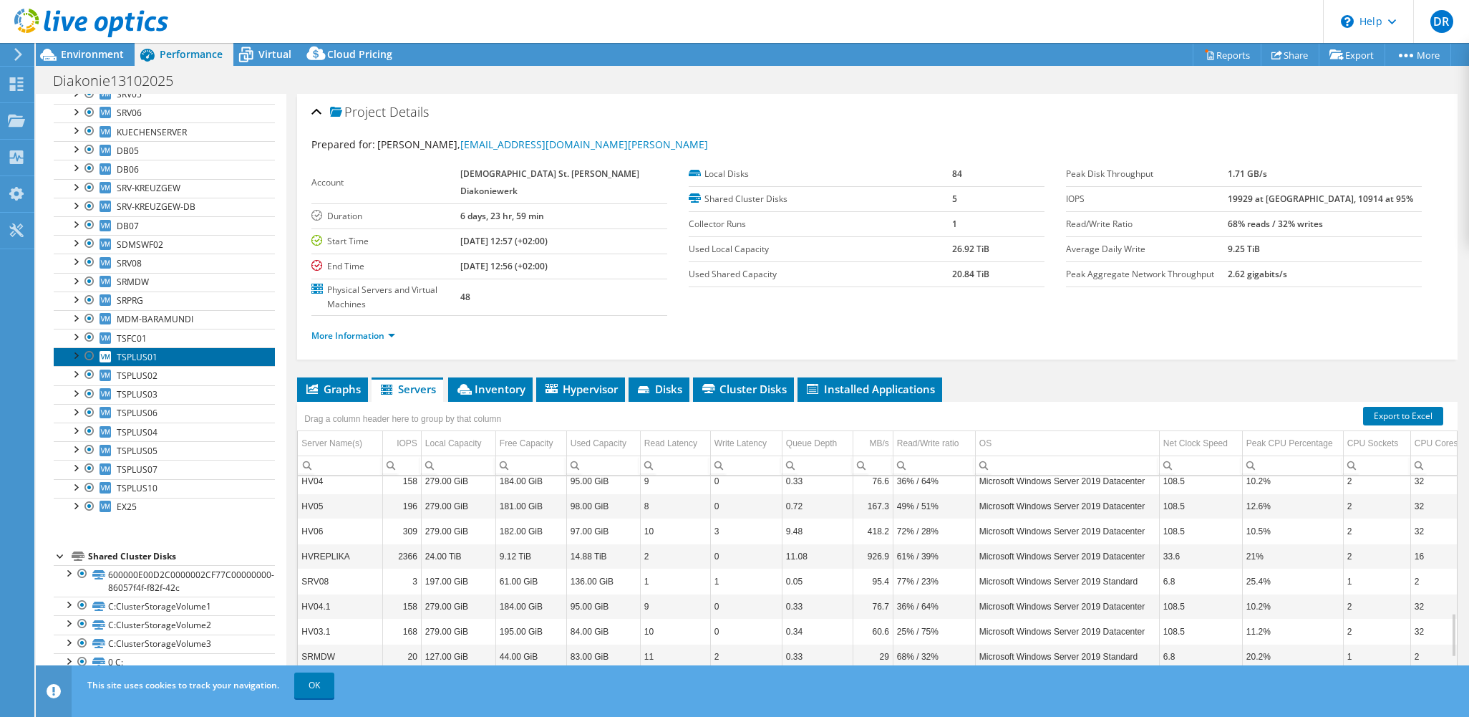
click at [132, 357] on span "TSPLUS01" at bounding box center [137, 357] width 41 height 12
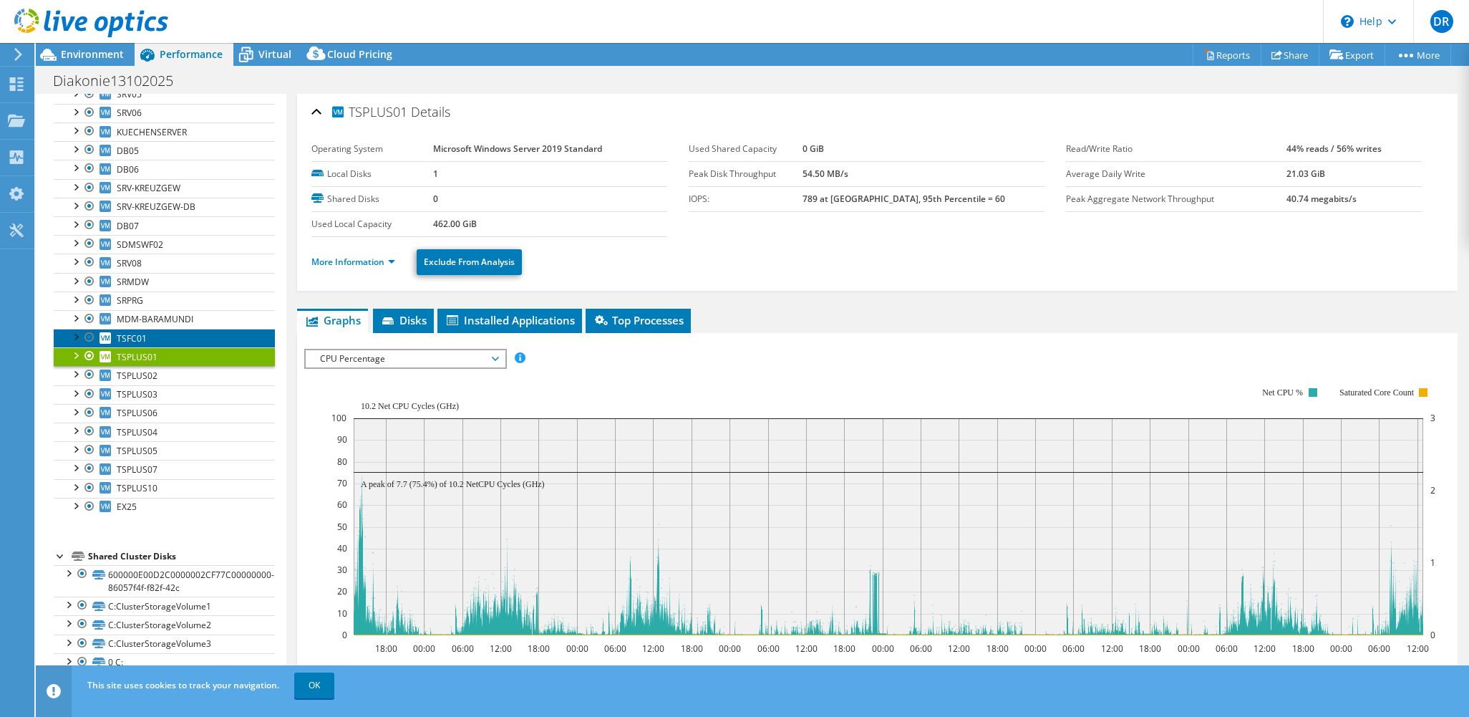
click at [126, 340] on span "TSFC01" at bounding box center [132, 338] width 30 height 12
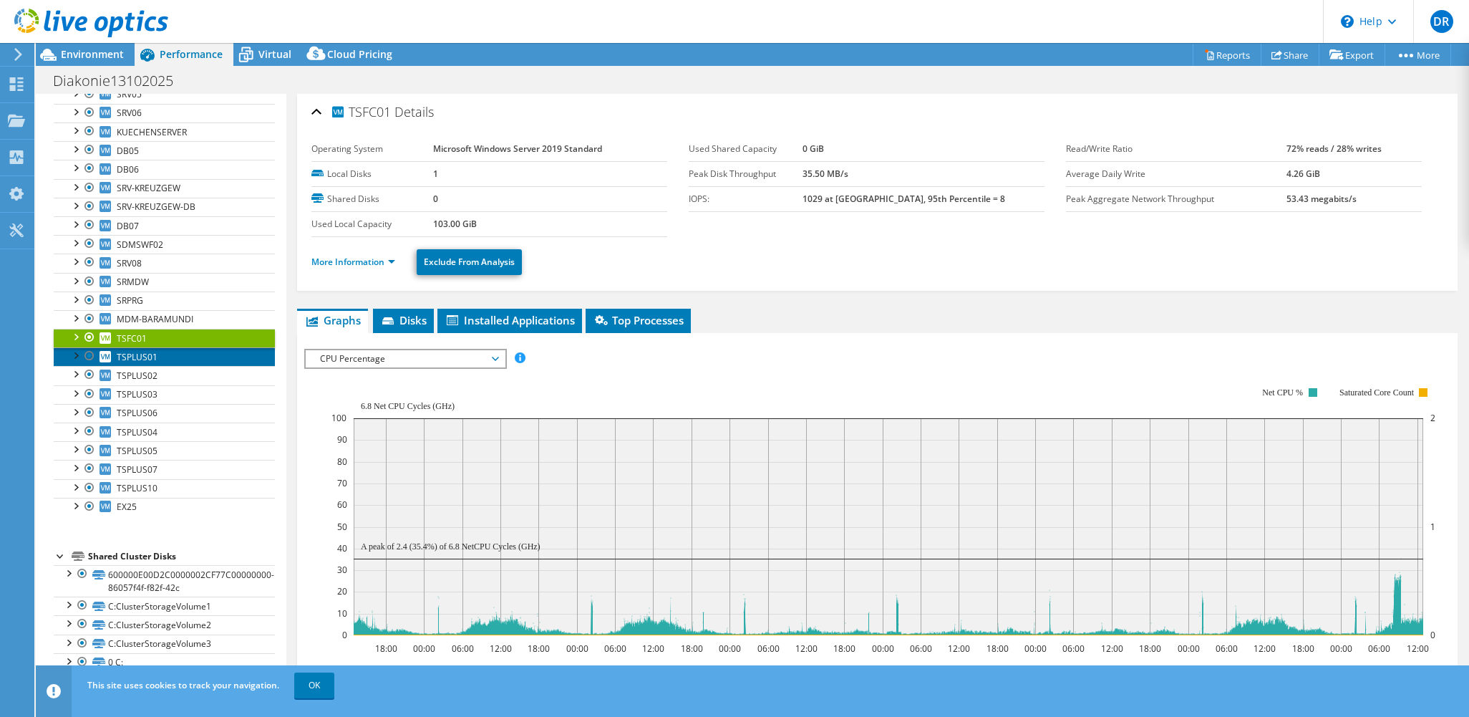
click at [132, 355] on span "TSPLUS01" at bounding box center [137, 357] width 41 height 12
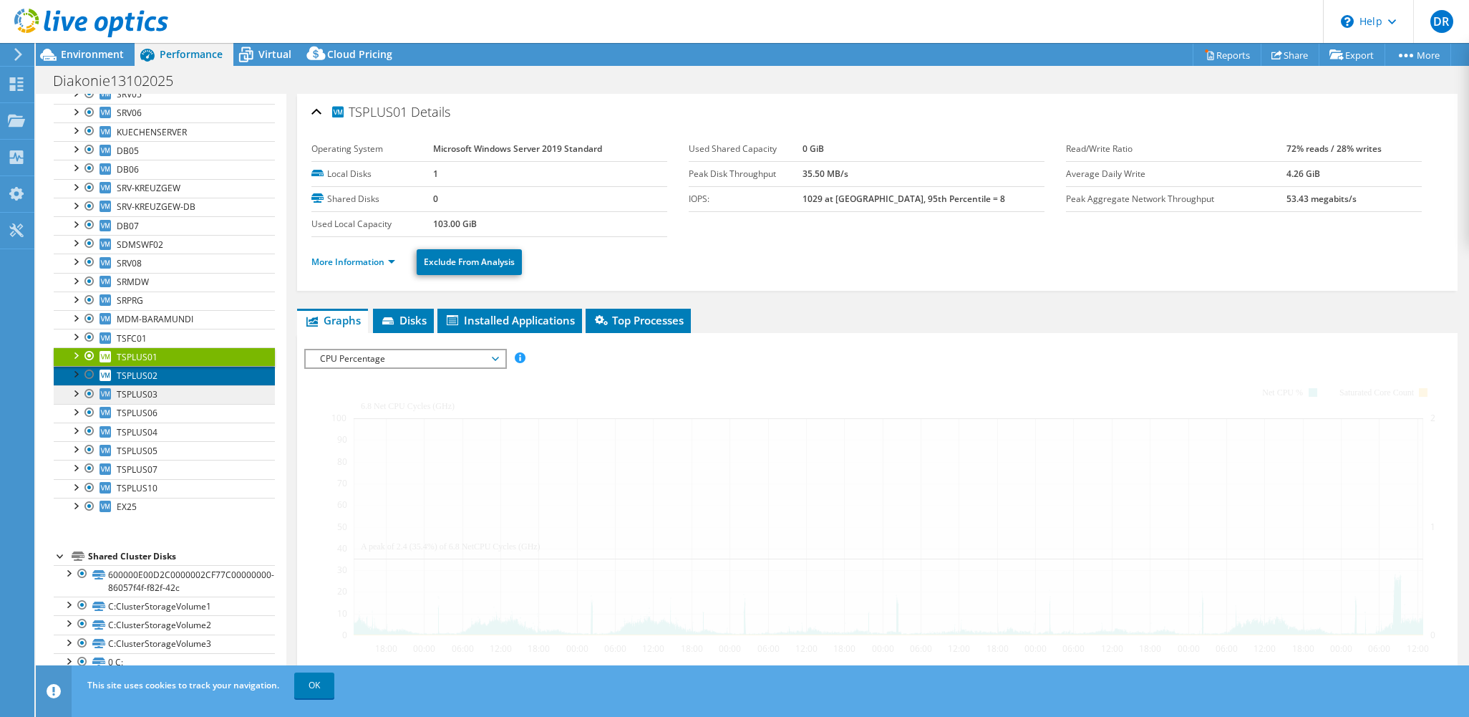
click at [132, 379] on span "TSPLUS02" at bounding box center [137, 375] width 41 height 12
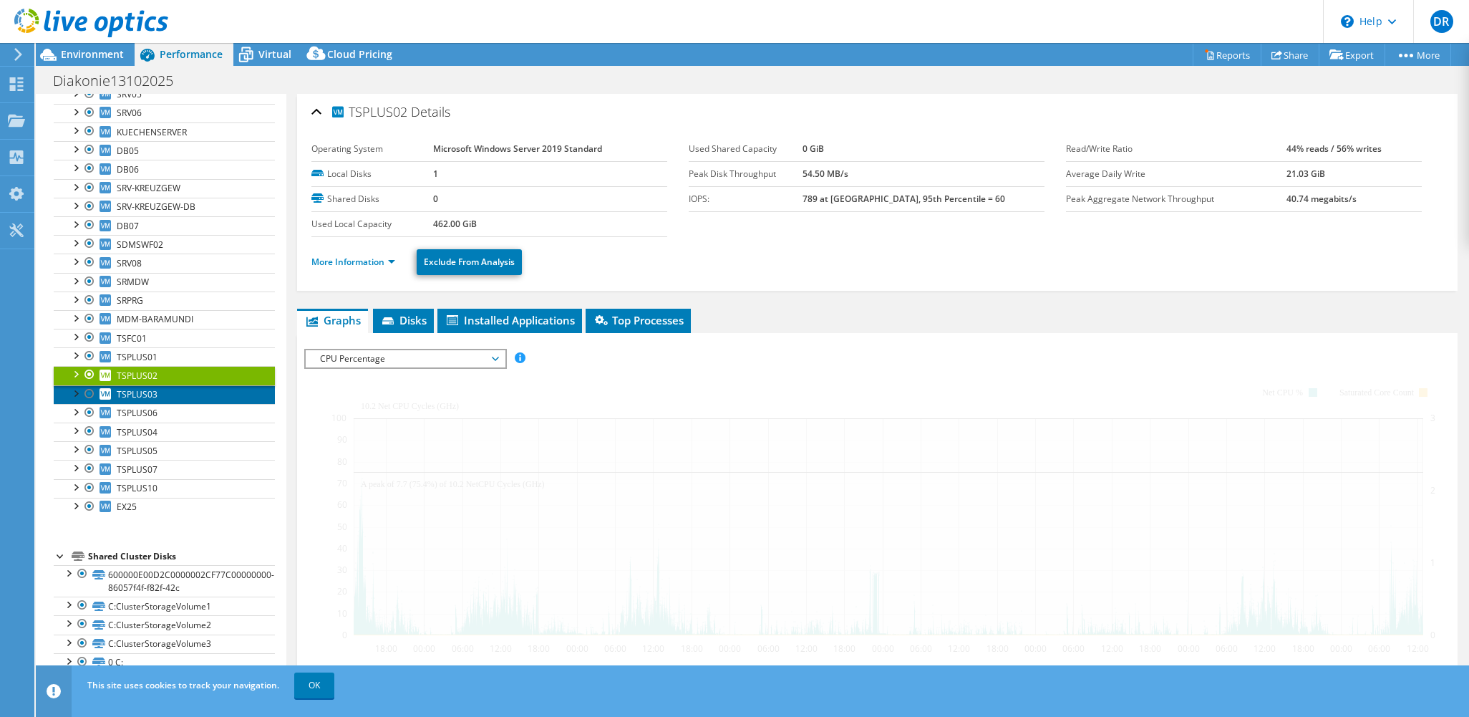
click at [130, 393] on span "TSPLUS03" at bounding box center [137, 394] width 41 height 12
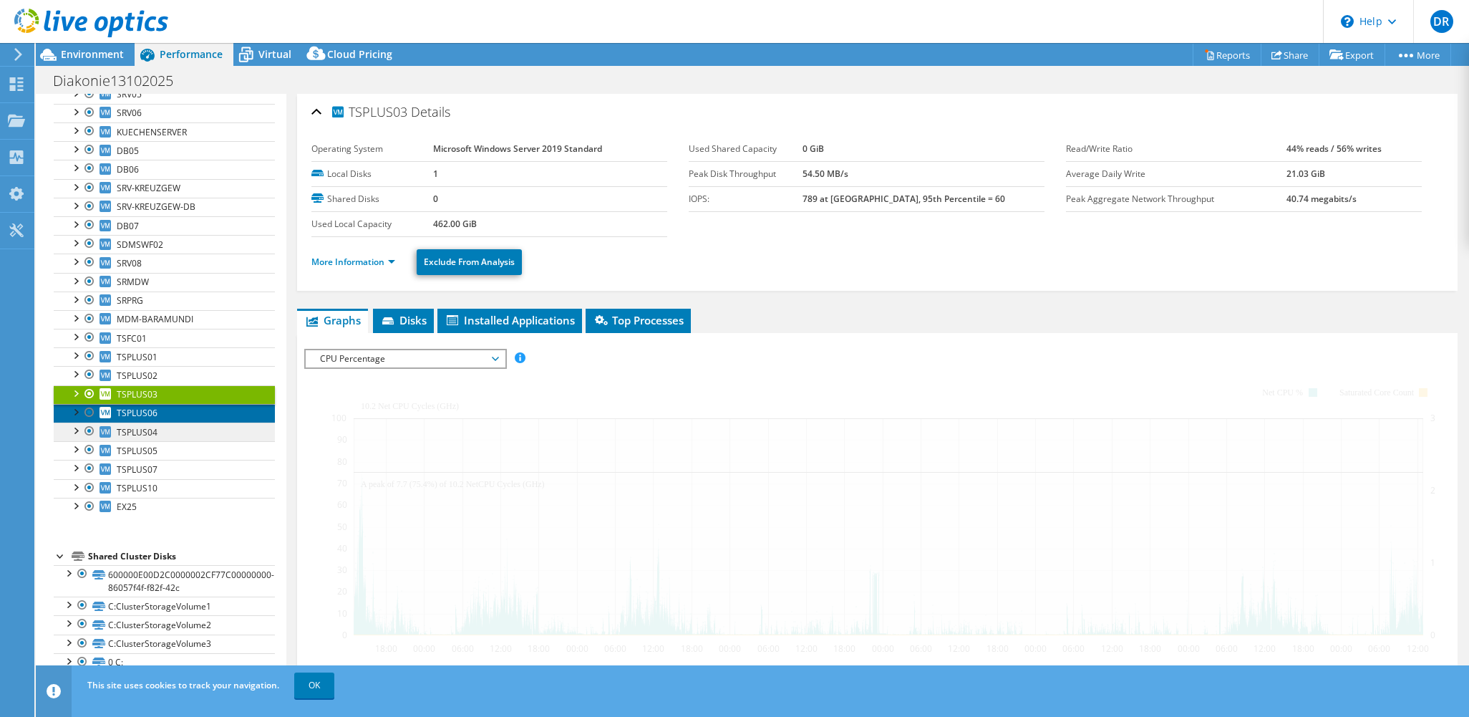
click at [132, 411] on span "TSPLUS06" at bounding box center [137, 413] width 41 height 12
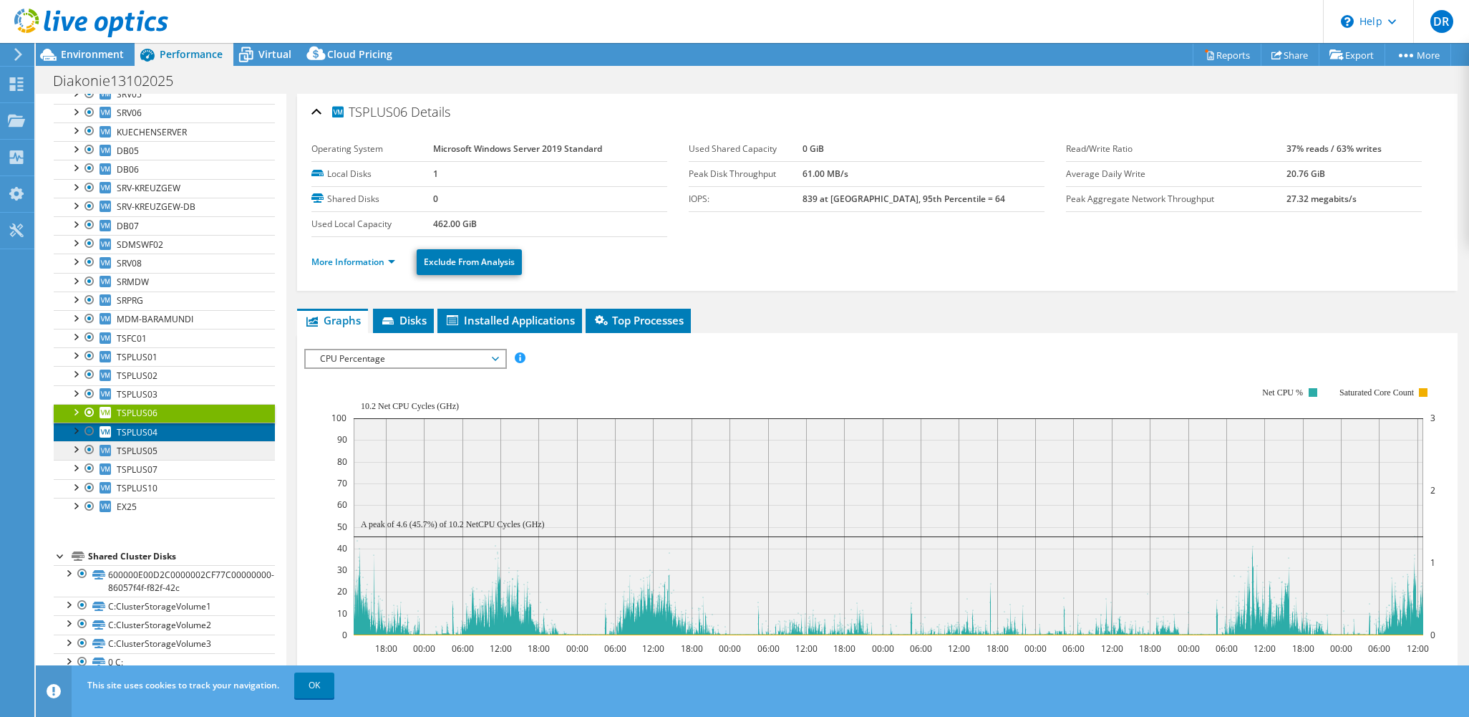
drag, startPoint x: 135, startPoint y: 432, endPoint x: 136, endPoint y: 448, distance: 15.1
click at [135, 432] on span "TSPLUS04" at bounding box center [137, 432] width 41 height 12
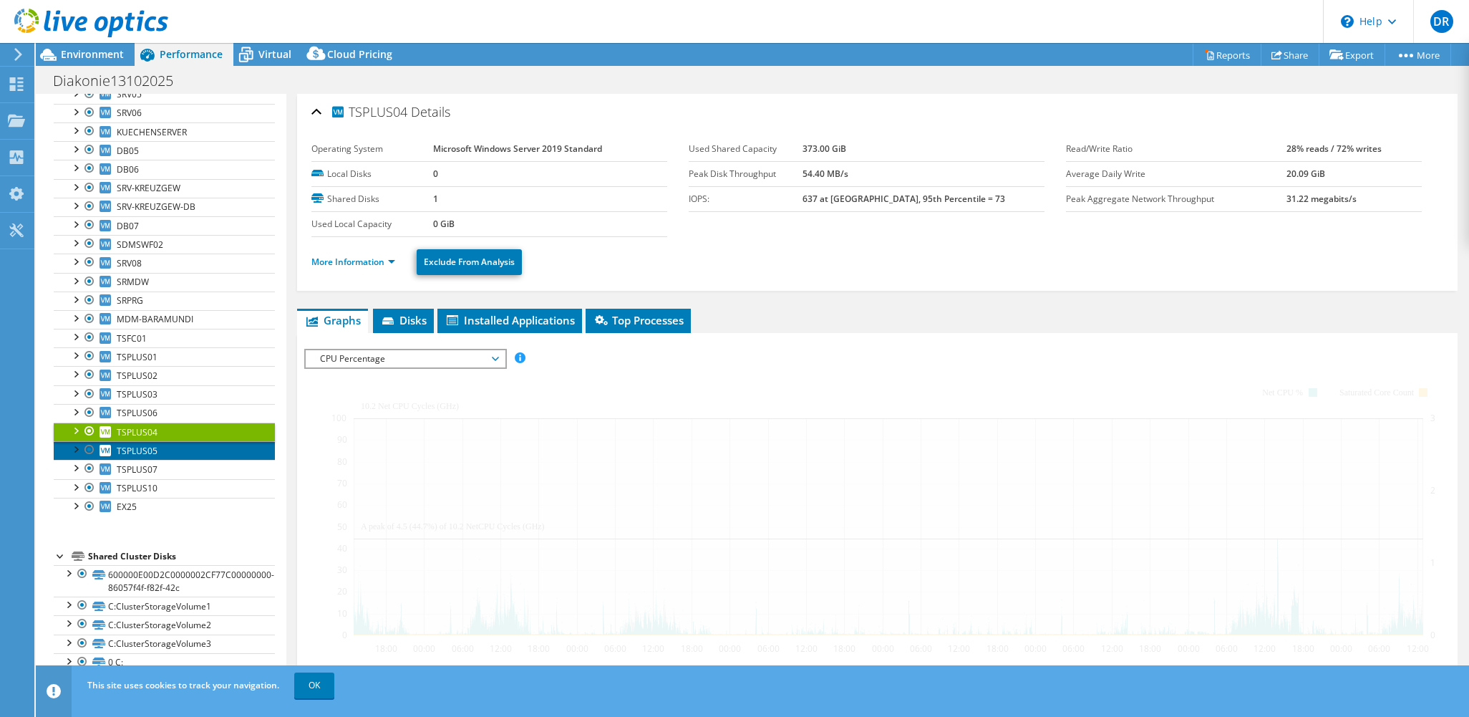
click at [136, 455] on span "TSPLUS05" at bounding box center [137, 451] width 41 height 12
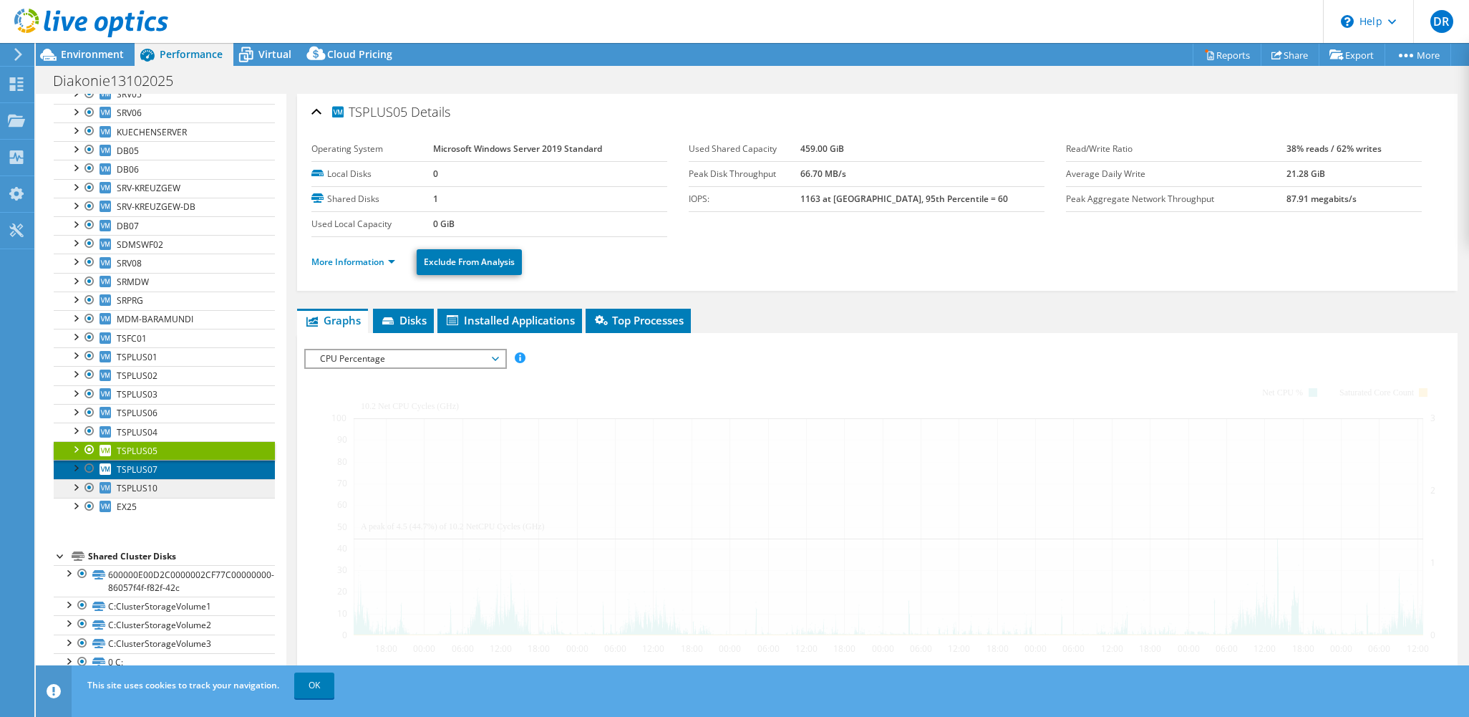
click at [138, 471] on span "TSPLUS07" at bounding box center [137, 469] width 41 height 12
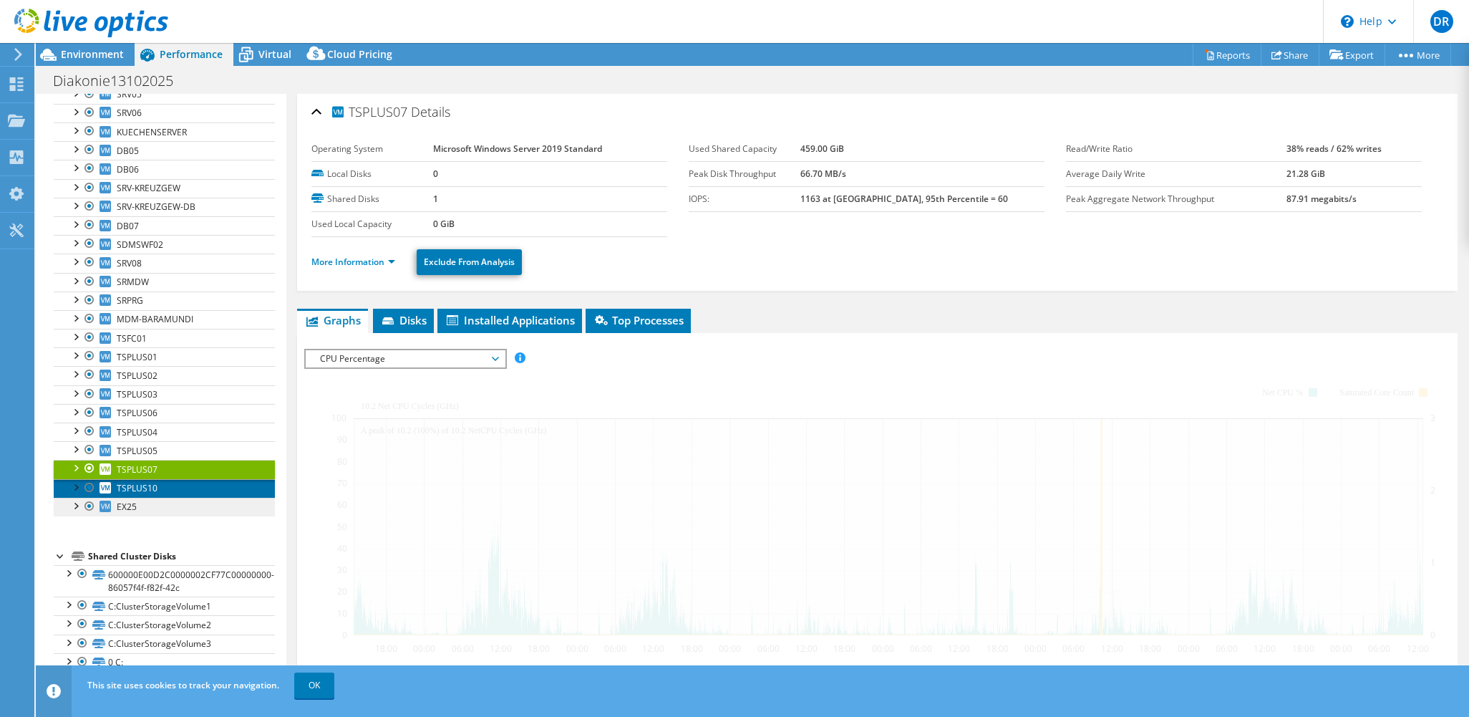
click at [141, 490] on span "TSPLUS10" at bounding box center [137, 488] width 41 height 12
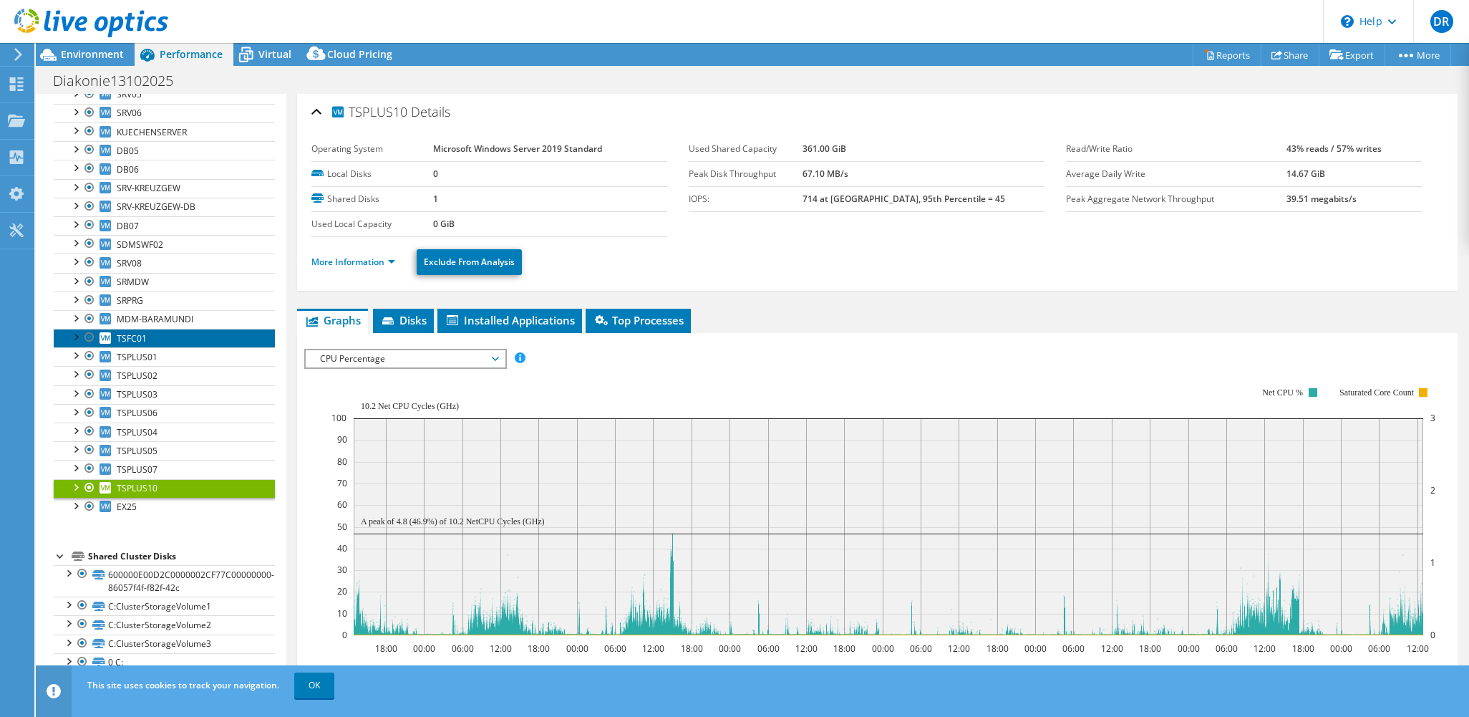
click at [123, 336] on span "TSFC01" at bounding box center [132, 338] width 30 height 12
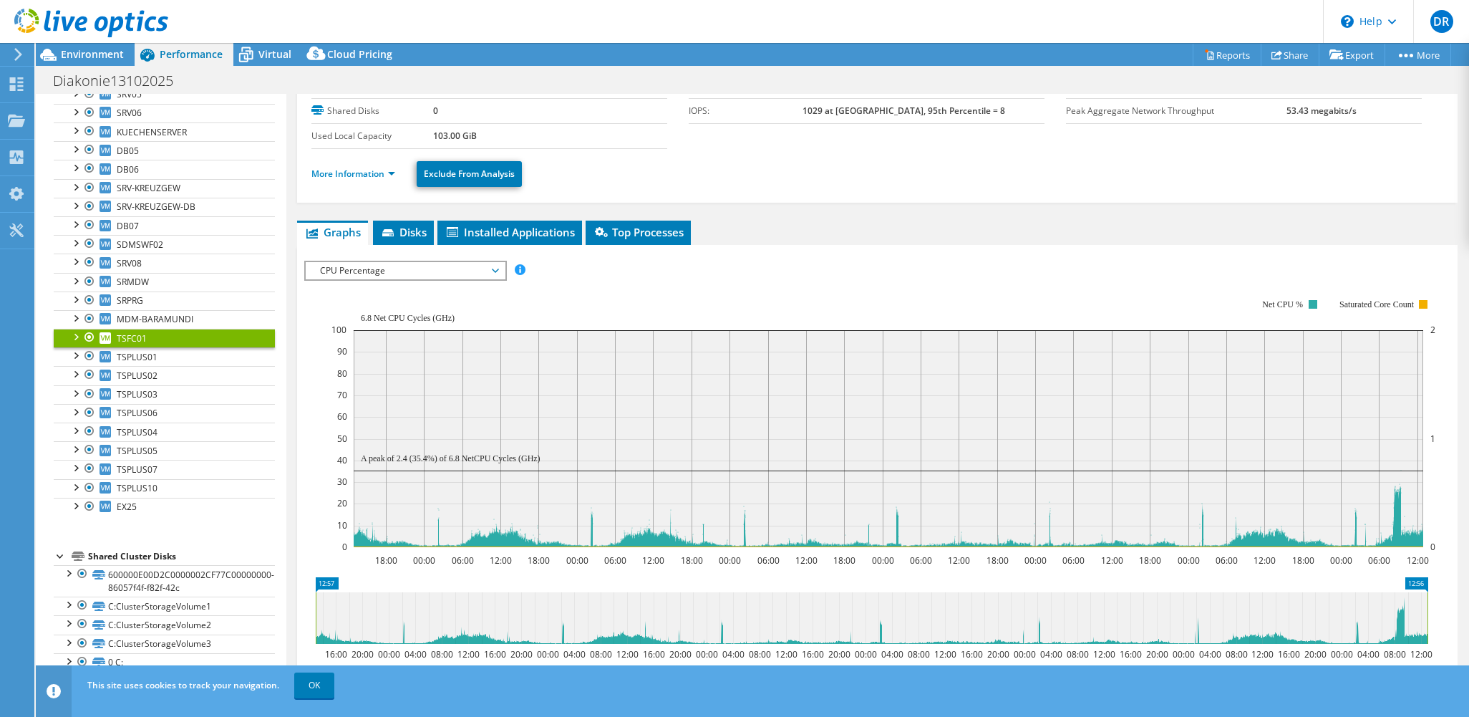
scroll to position [143, 0]
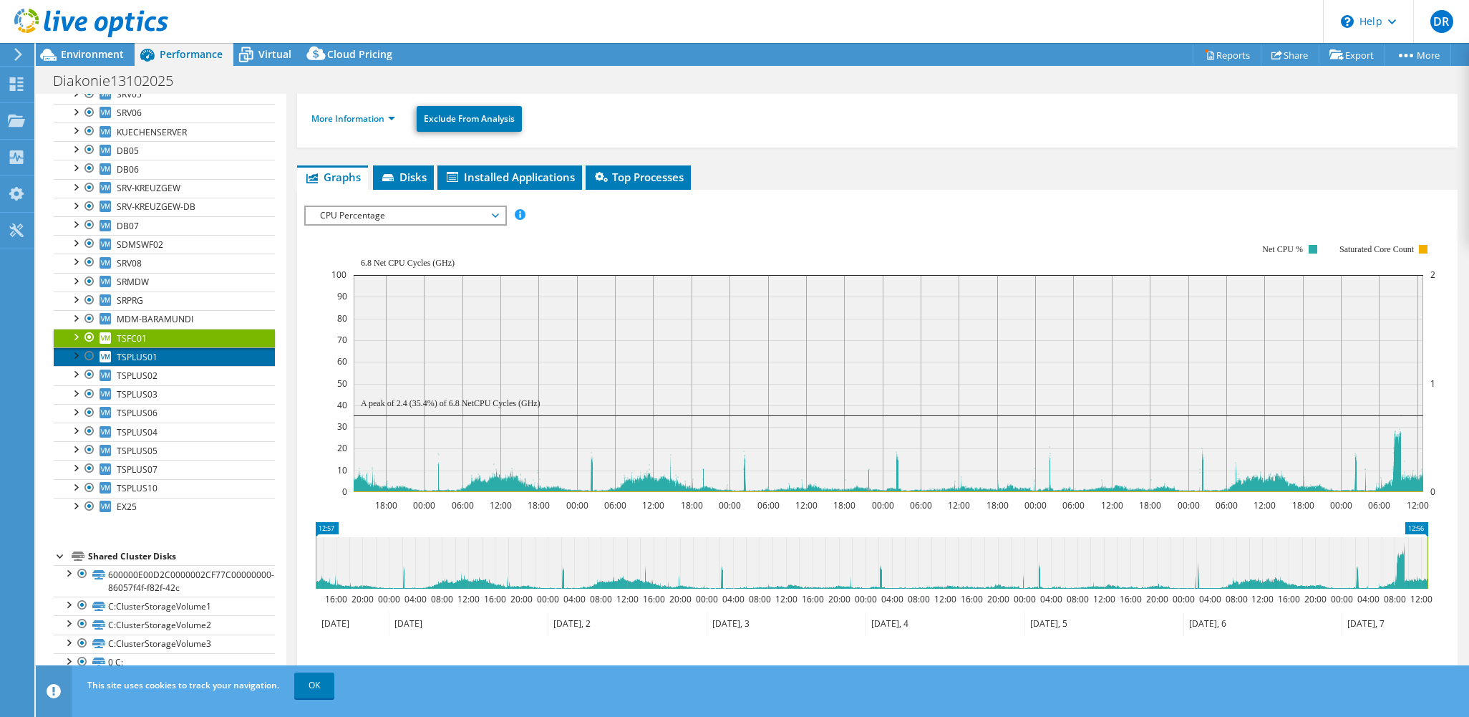
click at [137, 354] on span "TSPLUS01" at bounding box center [137, 357] width 41 height 12
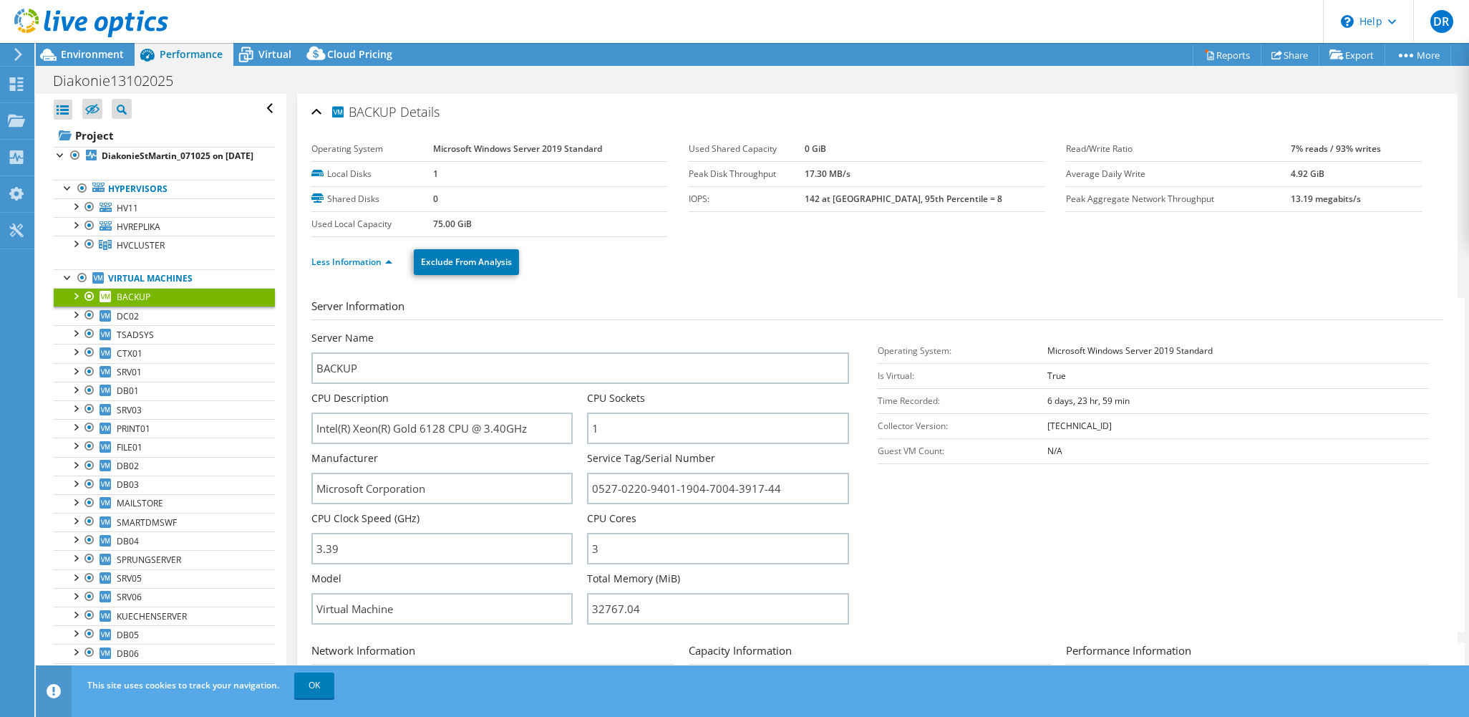
select select "USD"
click at [140, 281] on link "Virtual Machines" at bounding box center [164, 278] width 221 height 19
click at [124, 165] on link "DiakonieStMartin_071025 on [DATE]" at bounding box center [164, 156] width 221 height 19
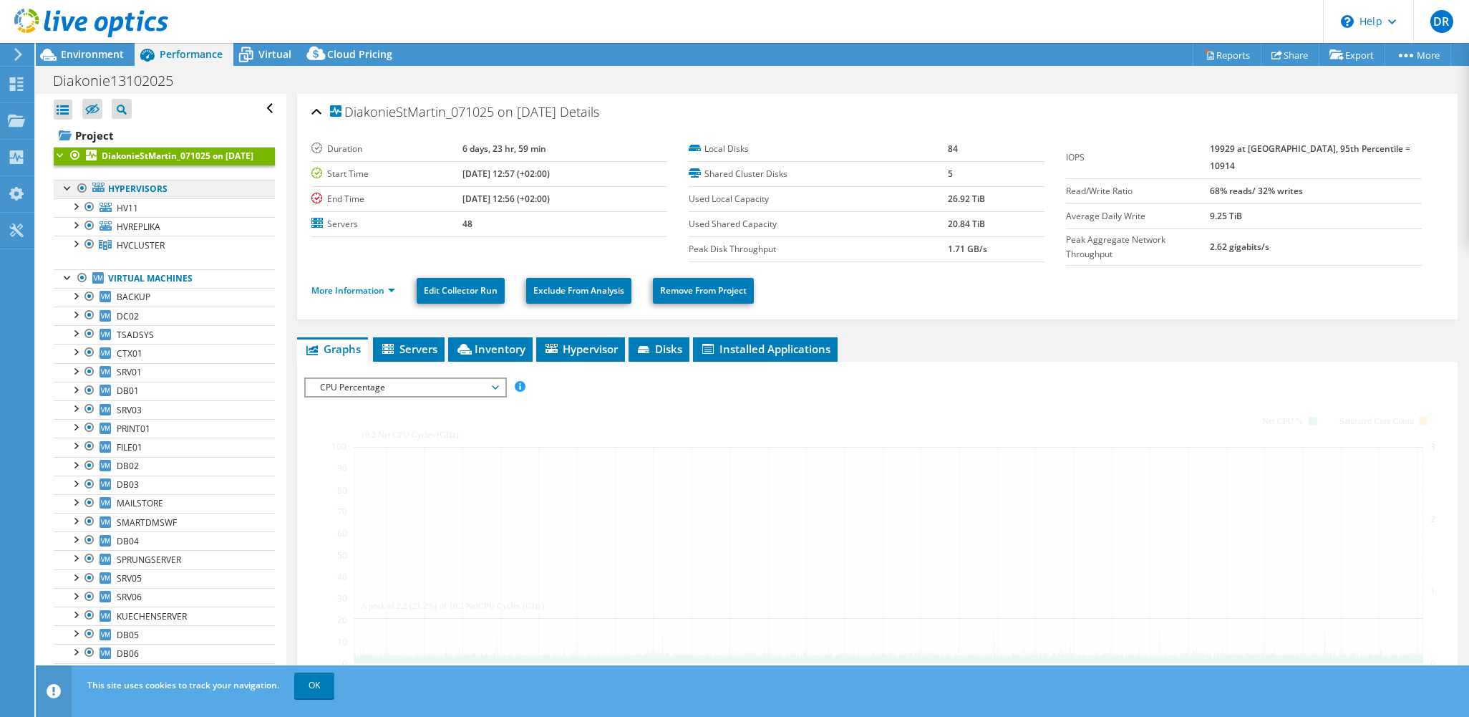
click at [117, 198] on link "Hypervisors" at bounding box center [164, 189] width 221 height 19
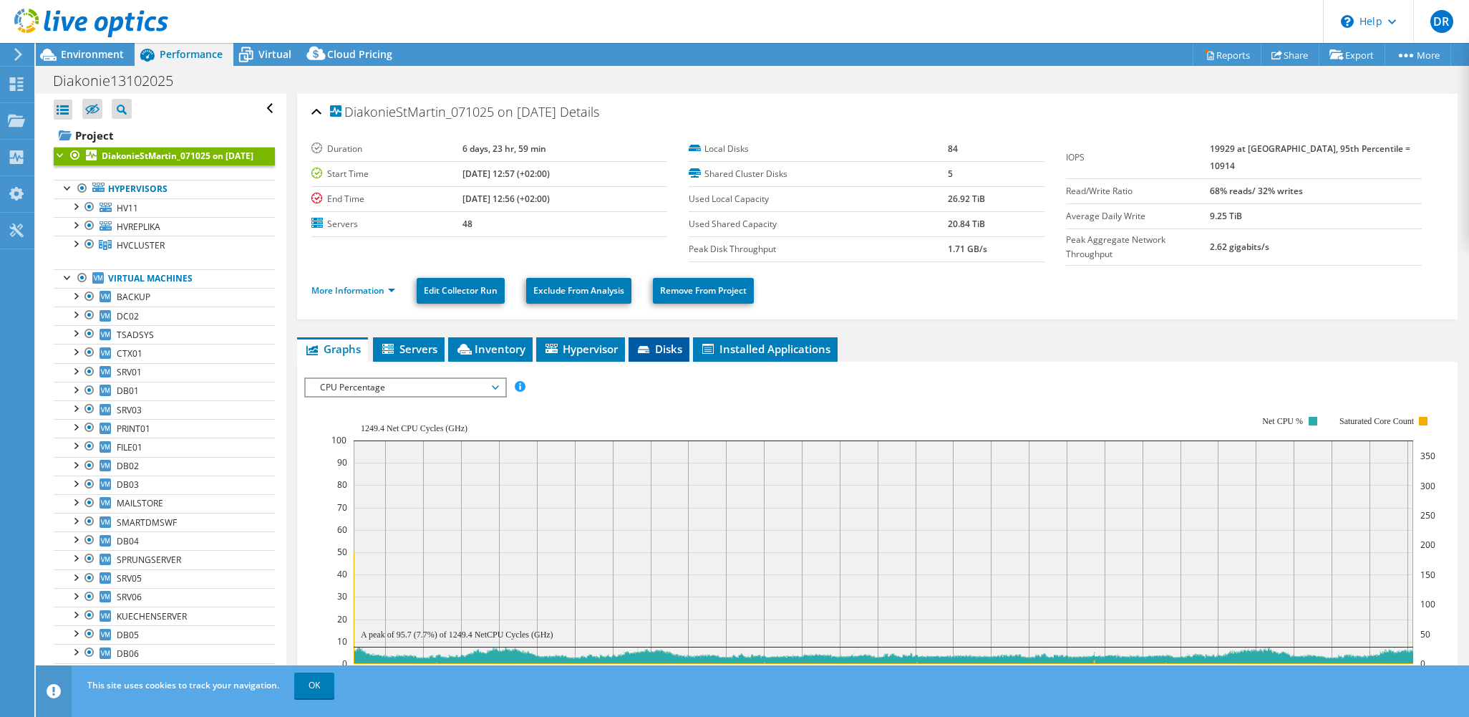
click at [658, 350] on li "Disks" at bounding box center [659, 349] width 61 height 24
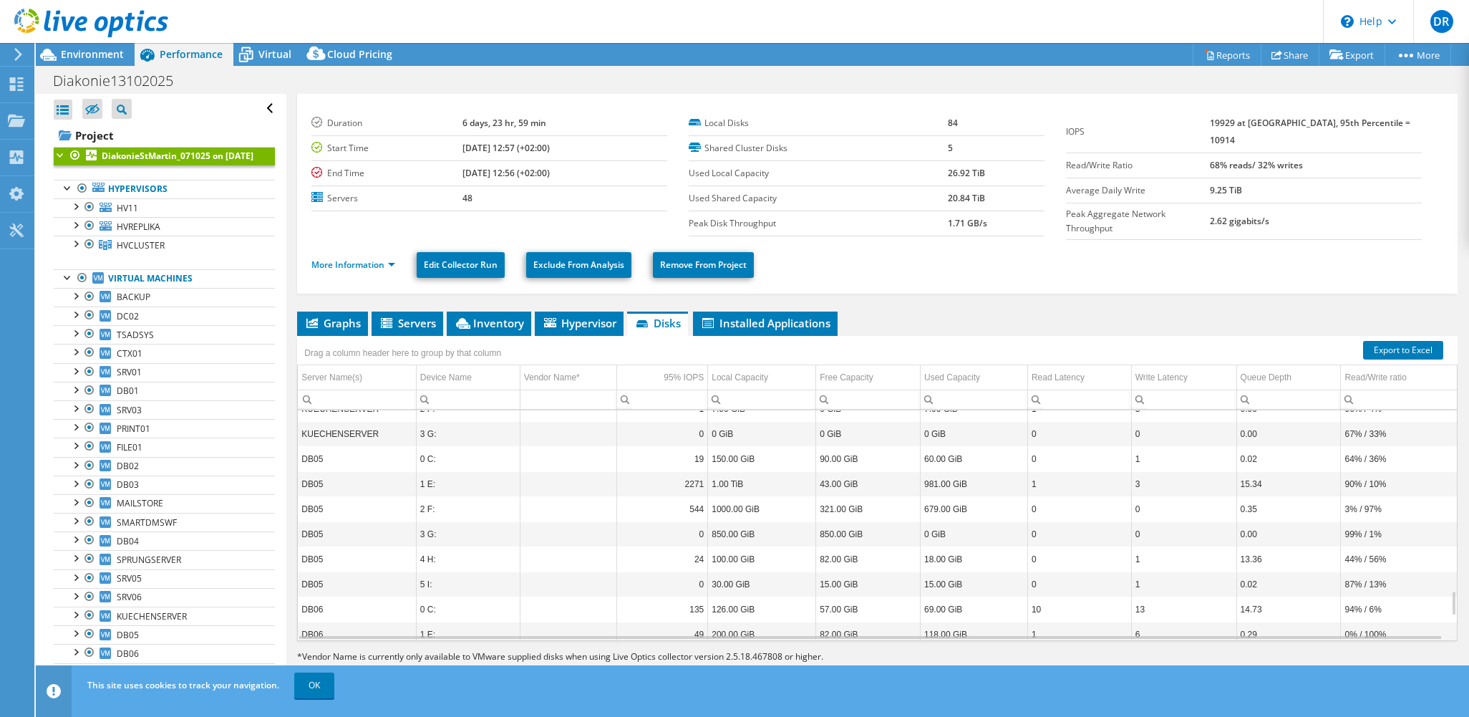
scroll to position [1860, 0]
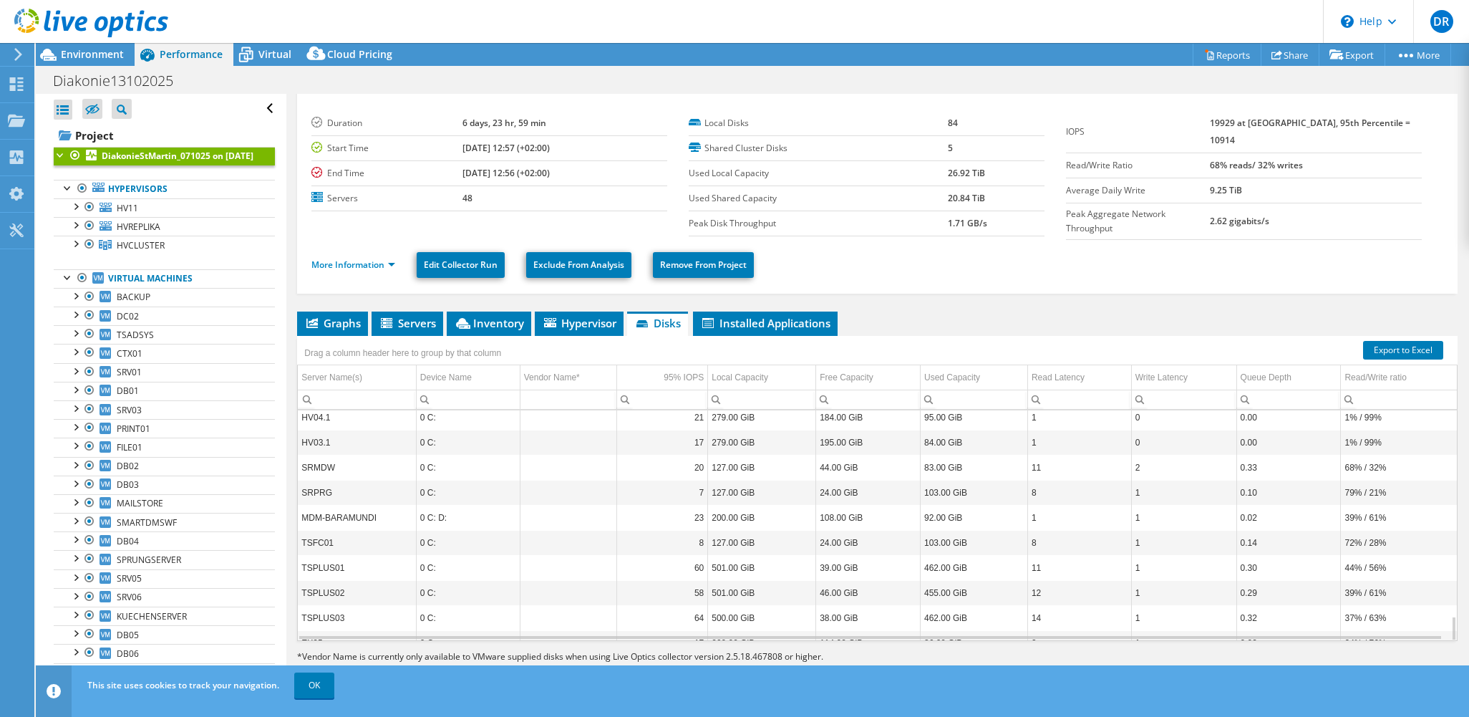
drag, startPoint x: 937, startPoint y: 198, endPoint x: 977, endPoint y: 195, distance: 40.2
click at [977, 195] on tr "Used Shared Capacity 20.84 TiB" at bounding box center [867, 197] width 356 height 25
drag, startPoint x: 977, startPoint y: 195, endPoint x: 981, endPoint y: 171, distance: 24.7
click at [981, 171] on tr "Used Local Capacity 26.92 TiB" at bounding box center [867, 172] width 356 height 25
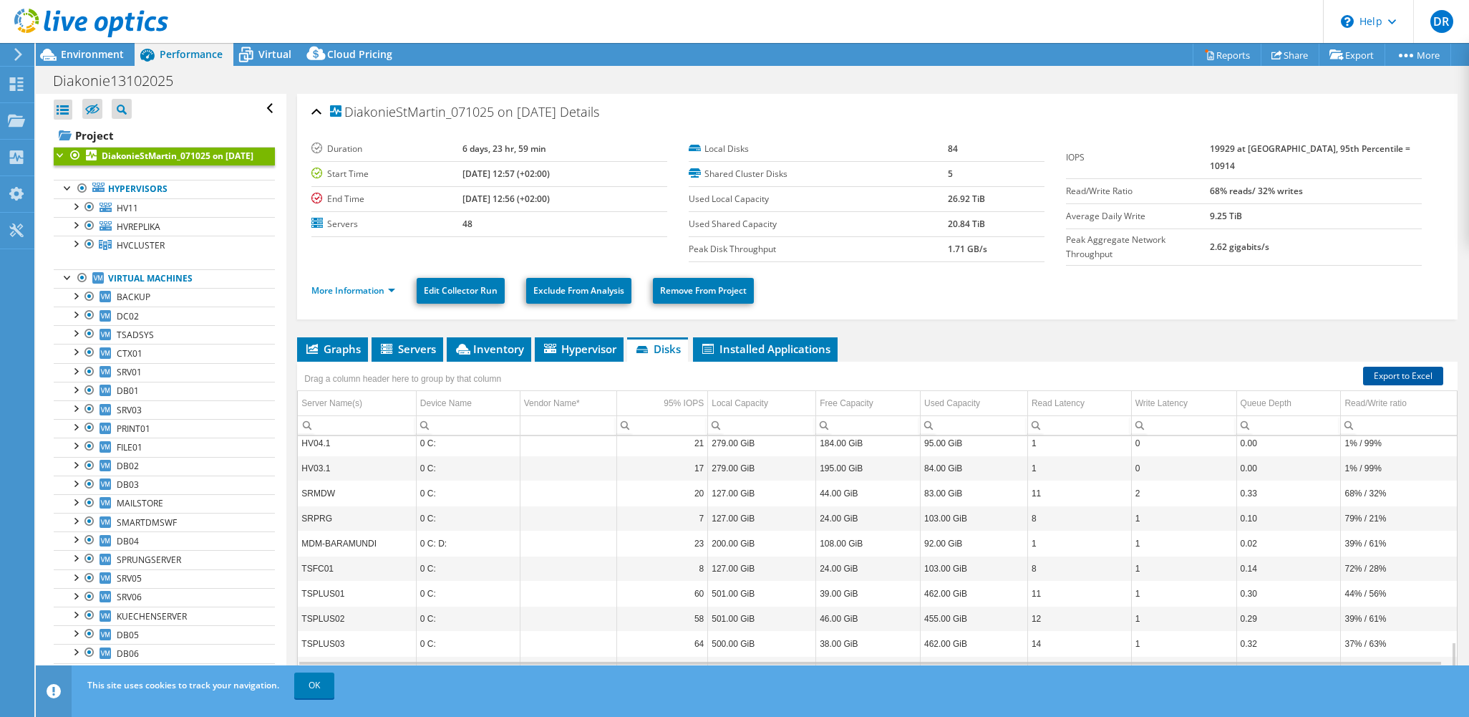
click at [1389, 374] on link "Export to Excel" at bounding box center [1403, 376] width 80 height 19
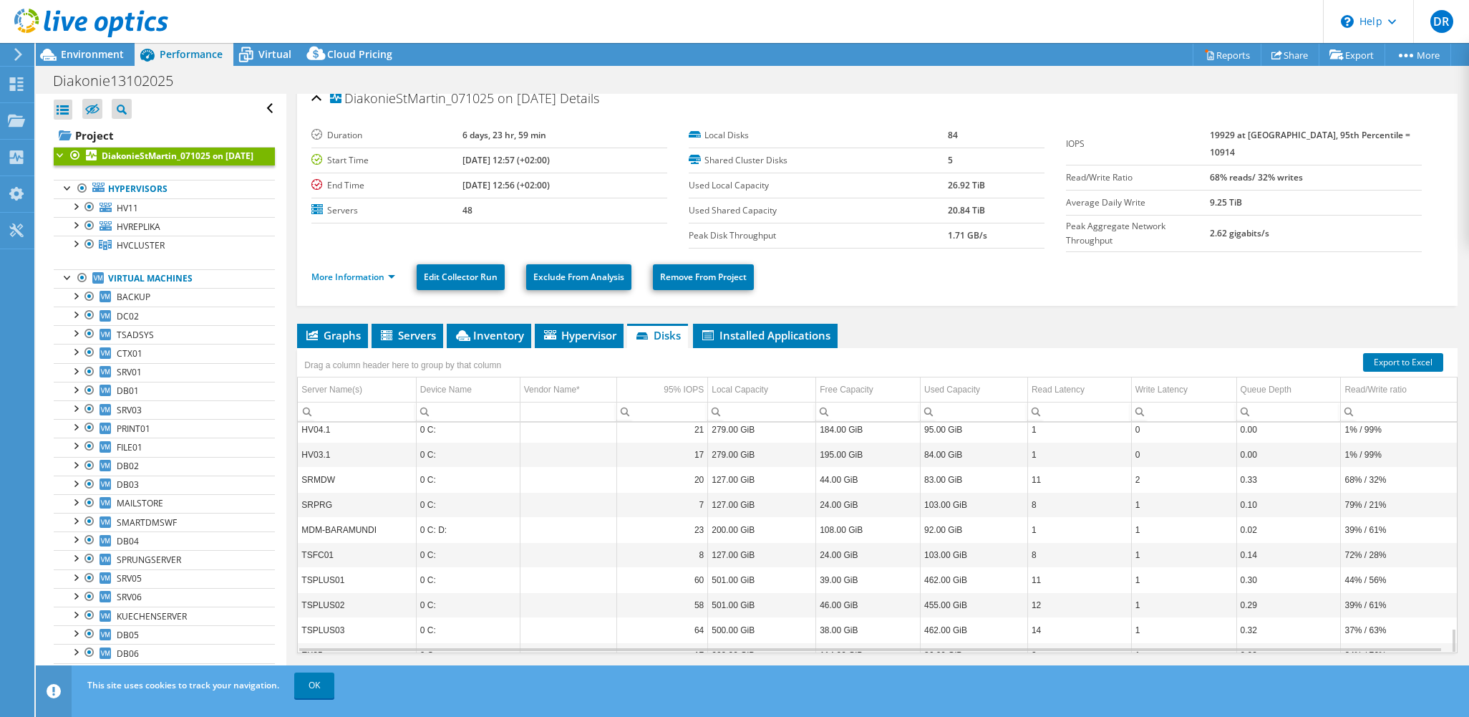
scroll to position [26, 0]
